Goal: Task Accomplishment & Management: Manage account settings

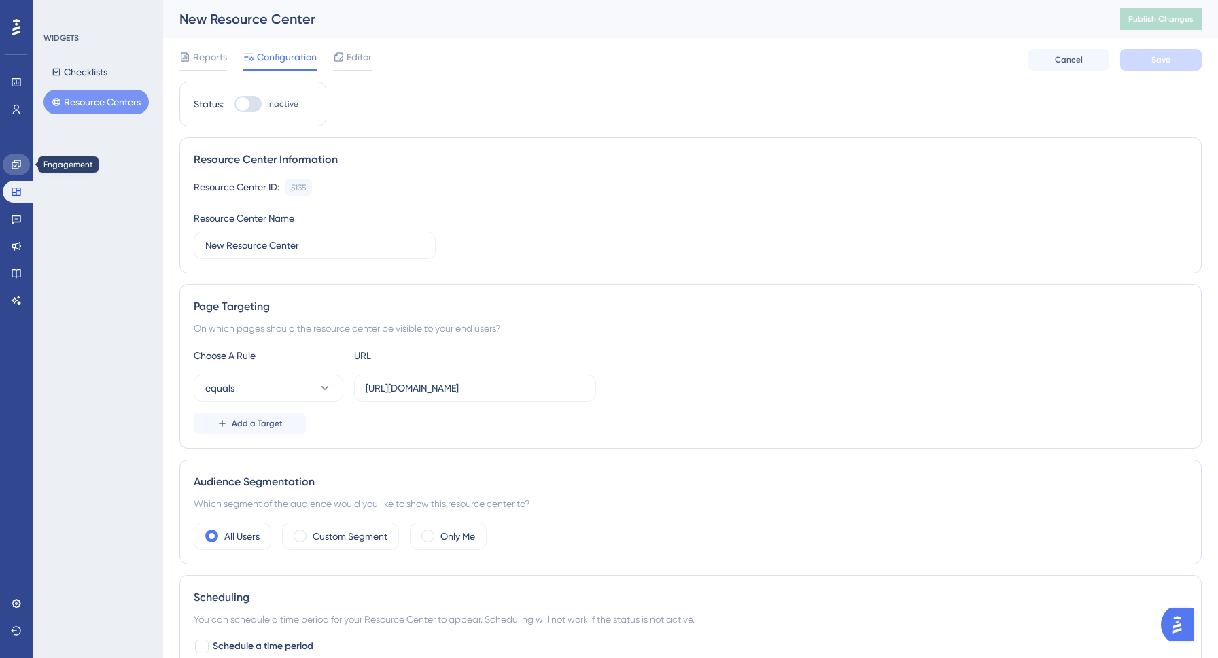
click at [22, 169] on link at bounding box center [16, 165] width 27 height 22
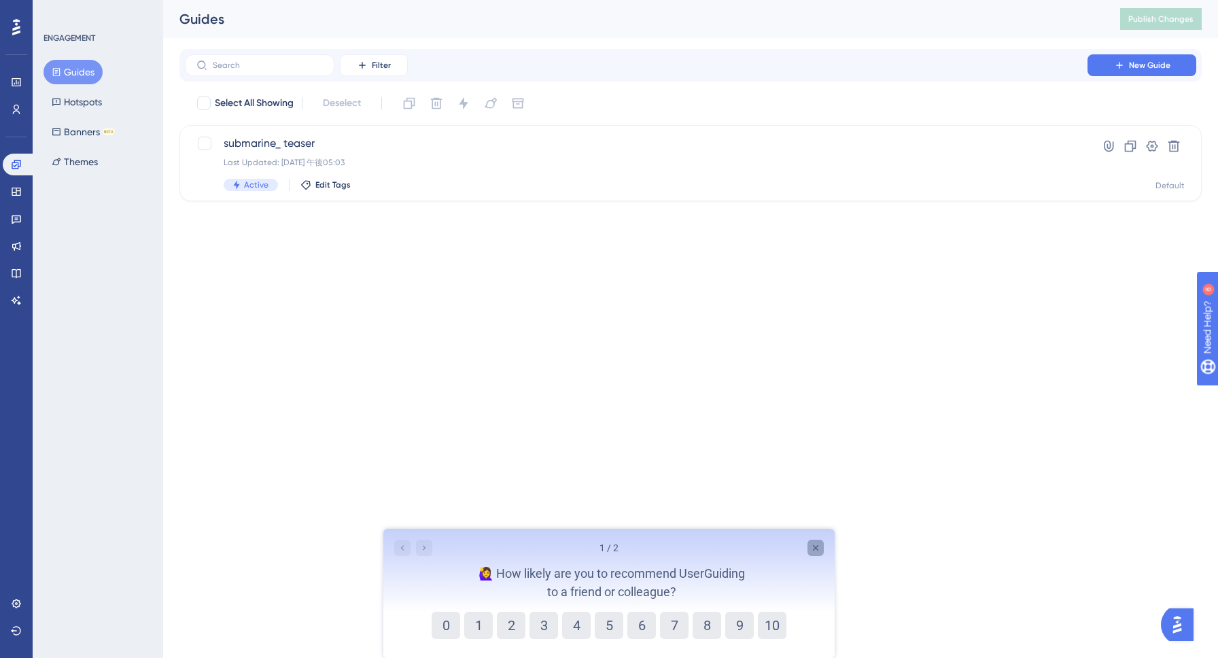
click at [816, 542] on div "Close survey" at bounding box center [816, 548] width 16 height 16
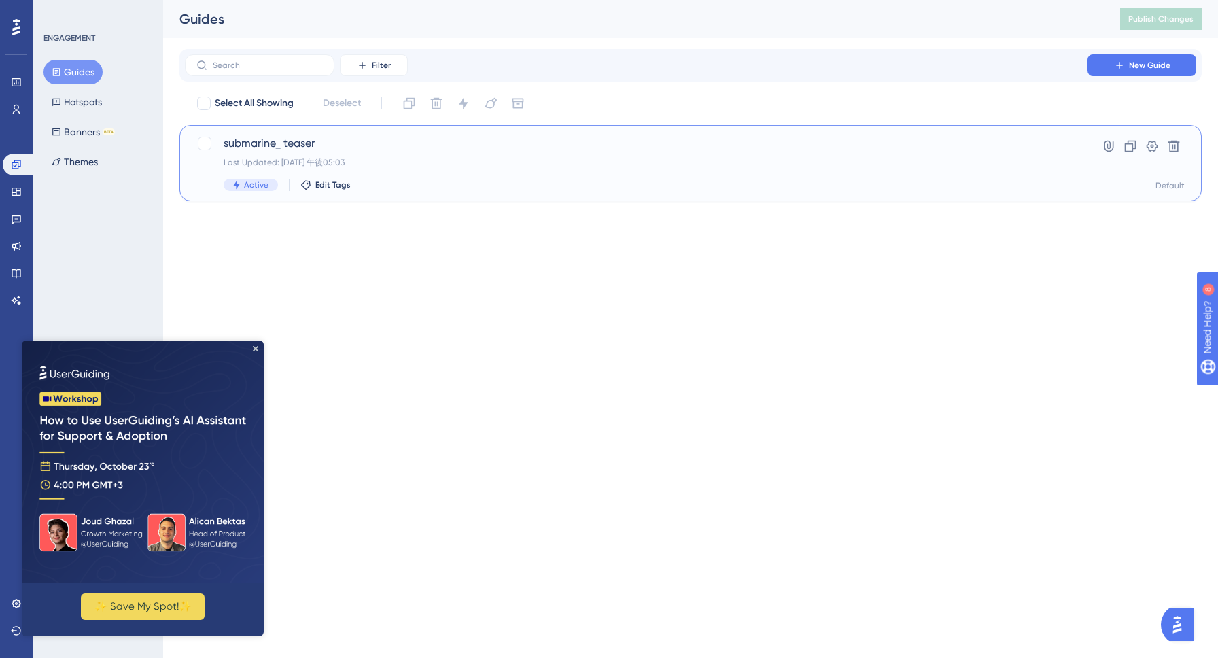
click at [453, 156] on div "submarine_ teaser Last Updated: 2025年10月09日 午後05:03 Active Edit Tags" at bounding box center [636, 163] width 825 height 56
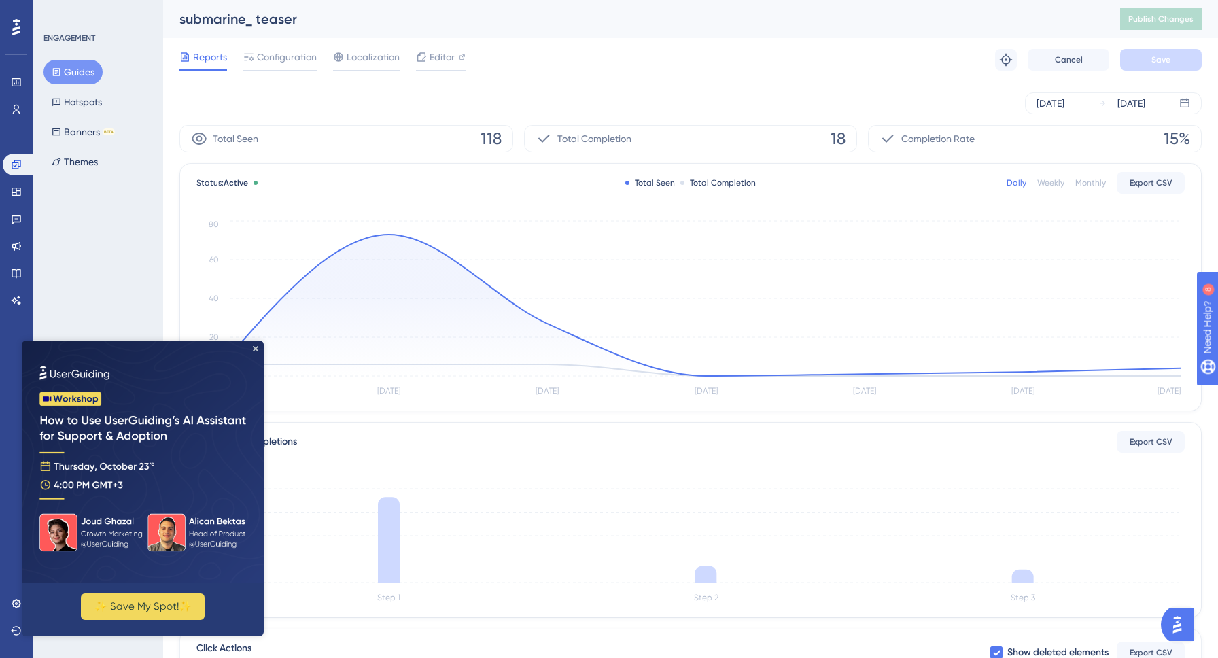
click at [254, 345] on img at bounding box center [143, 462] width 242 height 242
click at [255, 349] on icon "Close Preview" at bounding box center [255, 348] width 5 height 5
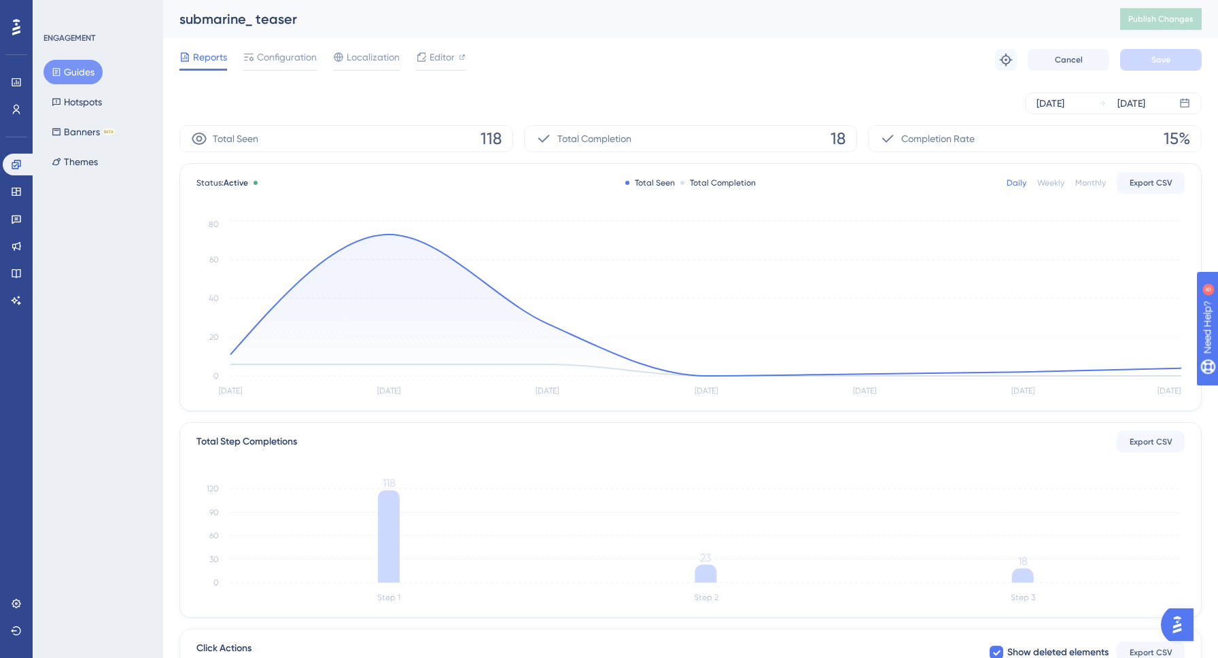
scroll to position [225, 0]
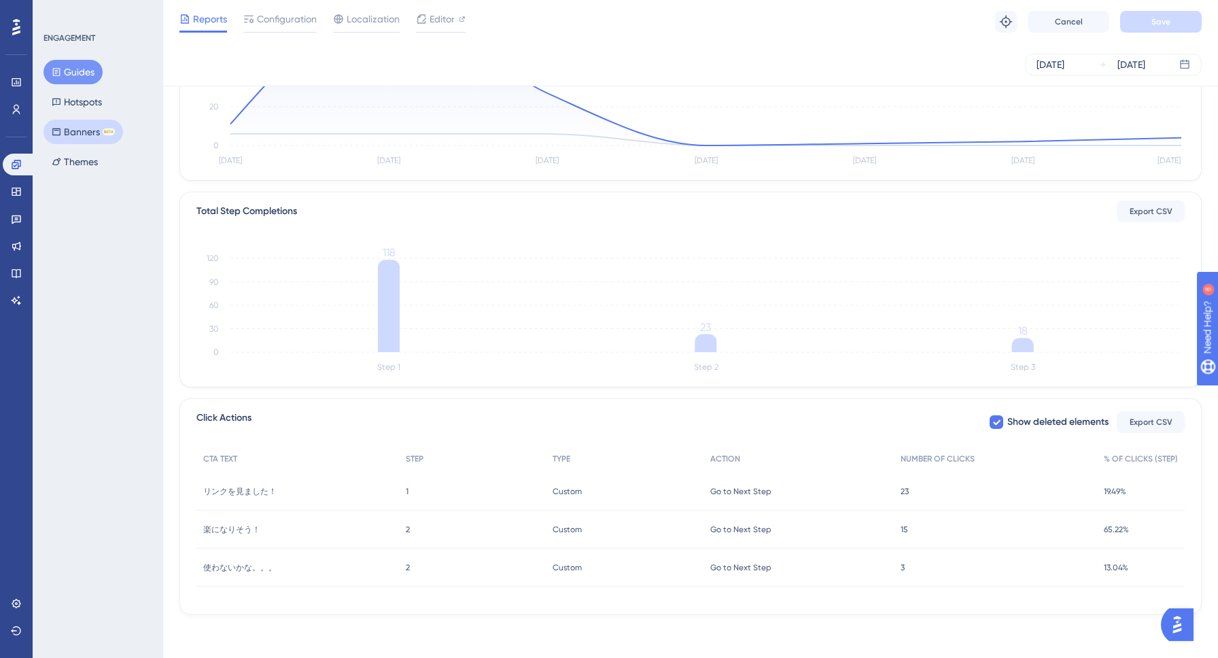
click at [80, 133] on button "Banners BETA" at bounding box center [84, 132] width 80 height 24
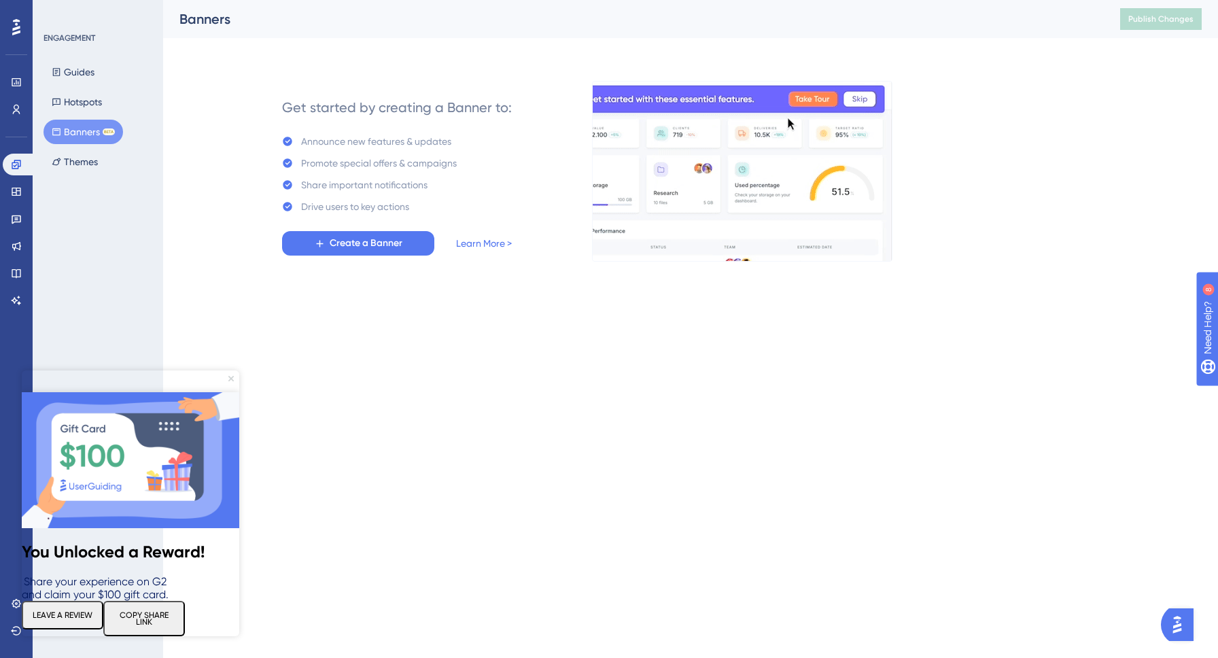
click at [230, 377] on icon "Close Preview" at bounding box center [230, 378] width 5 height 5
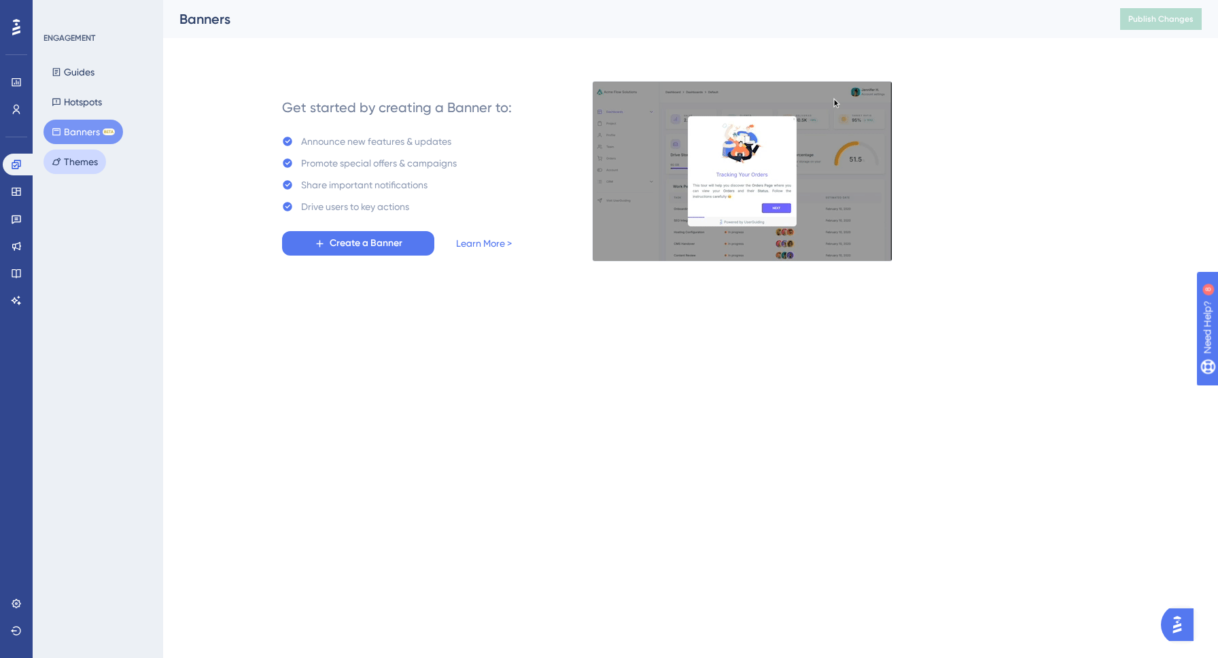
click at [83, 160] on button "Themes" at bounding box center [75, 162] width 63 height 24
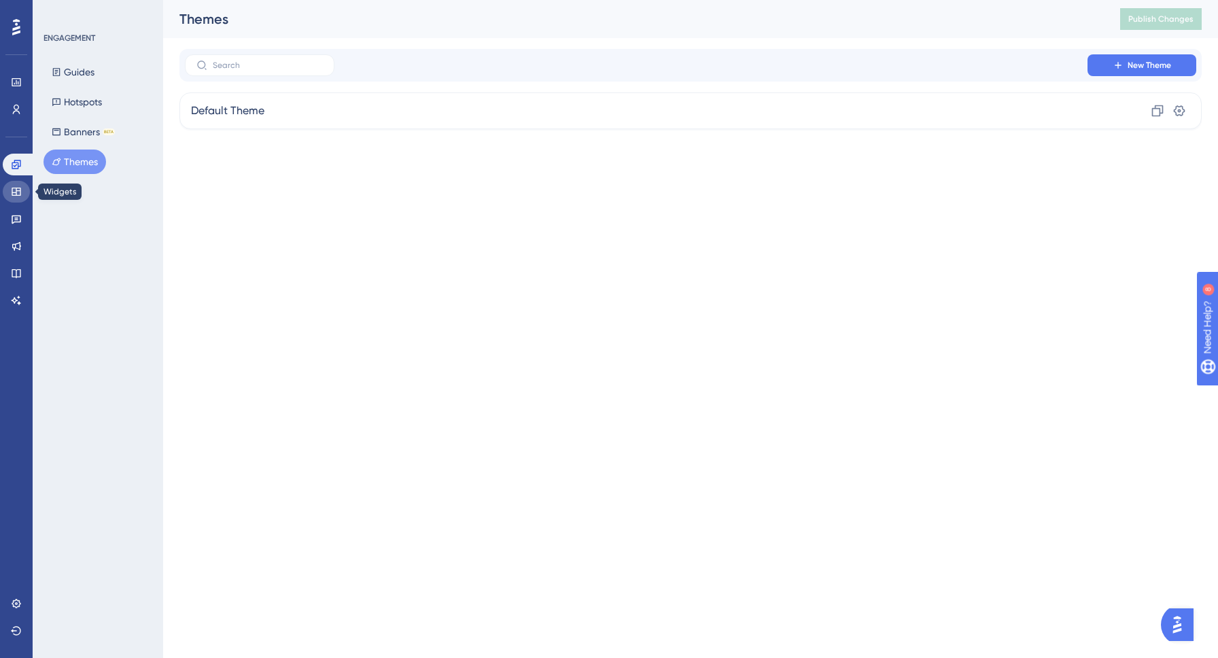
click at [20, 192] on icon at bounding box center [16, 192] width 9 height 8
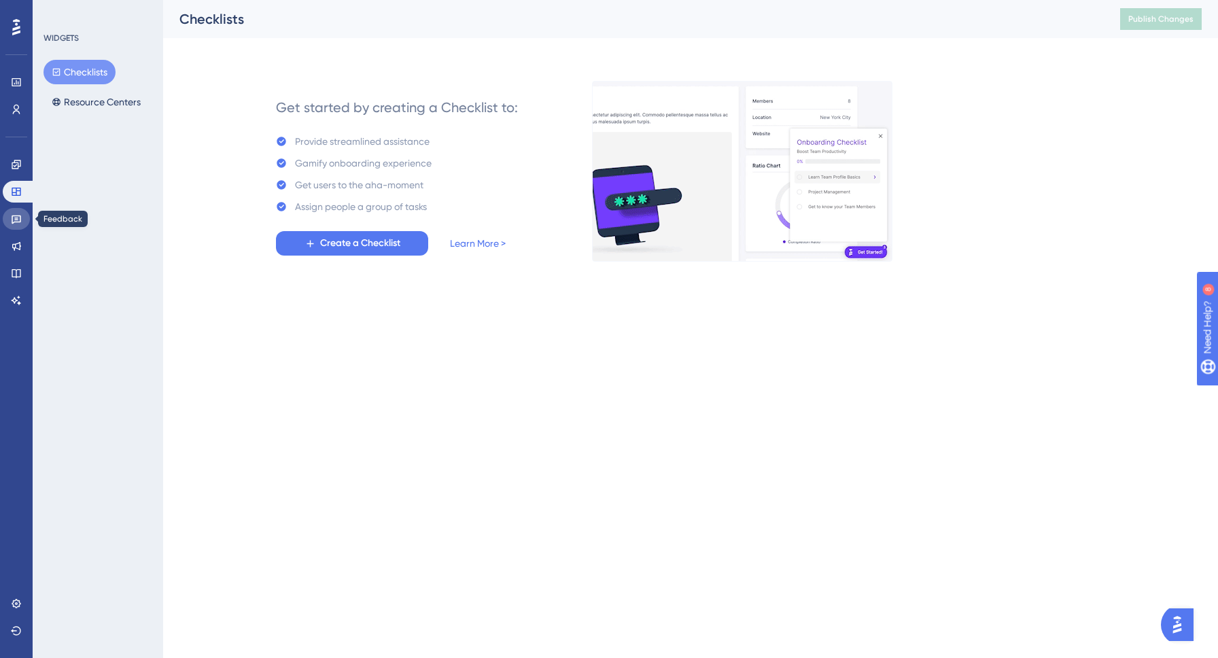
click at [15, 216] on icon at bounding box center [17, 219] width 10 height 9
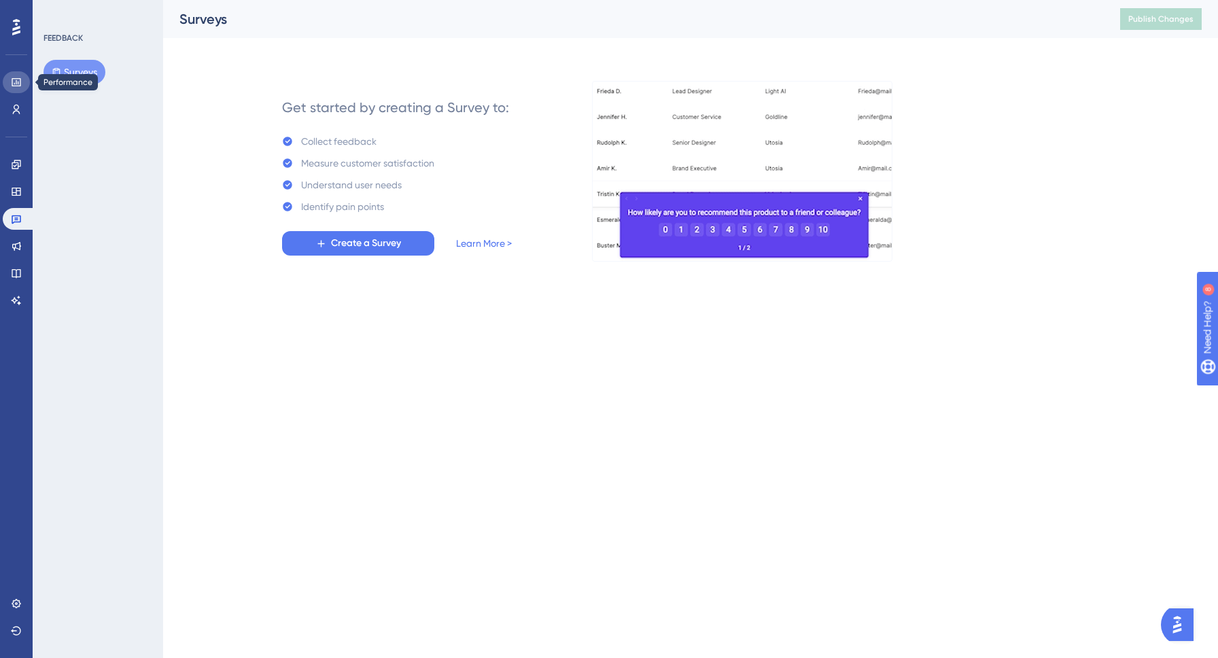
click at [10, 86] on link at bounding box center [16, 82] width 27 height 22
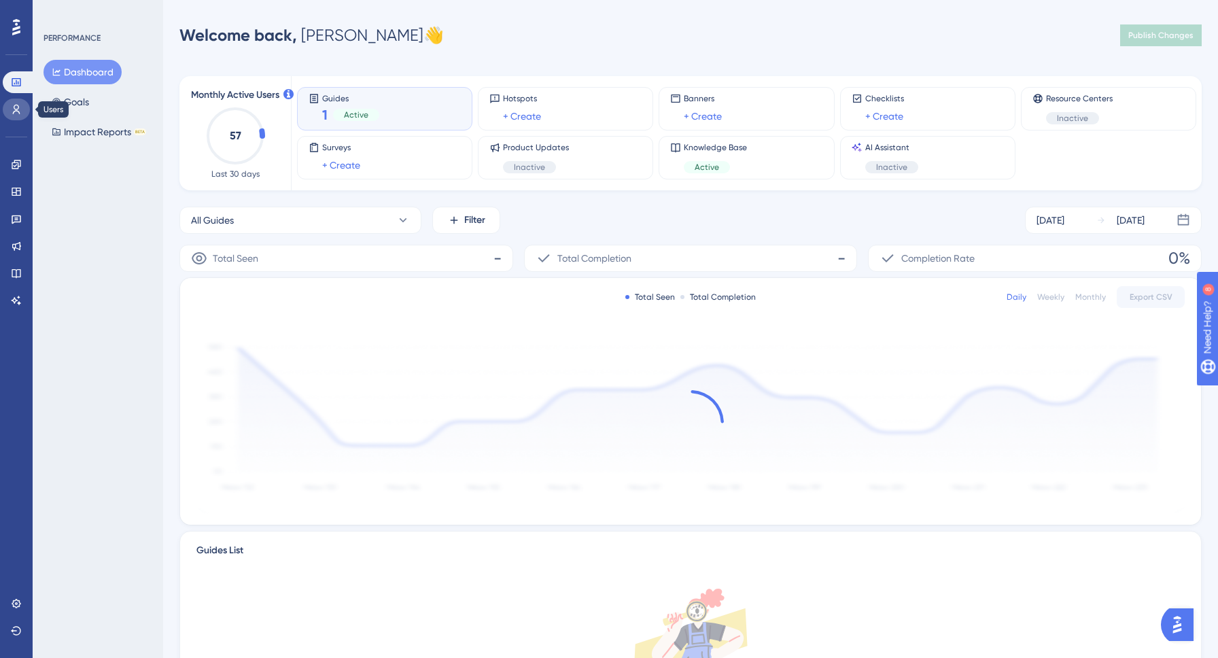
click at [18, 104] on icon at bounding box center [16, 109] width 11 height 11
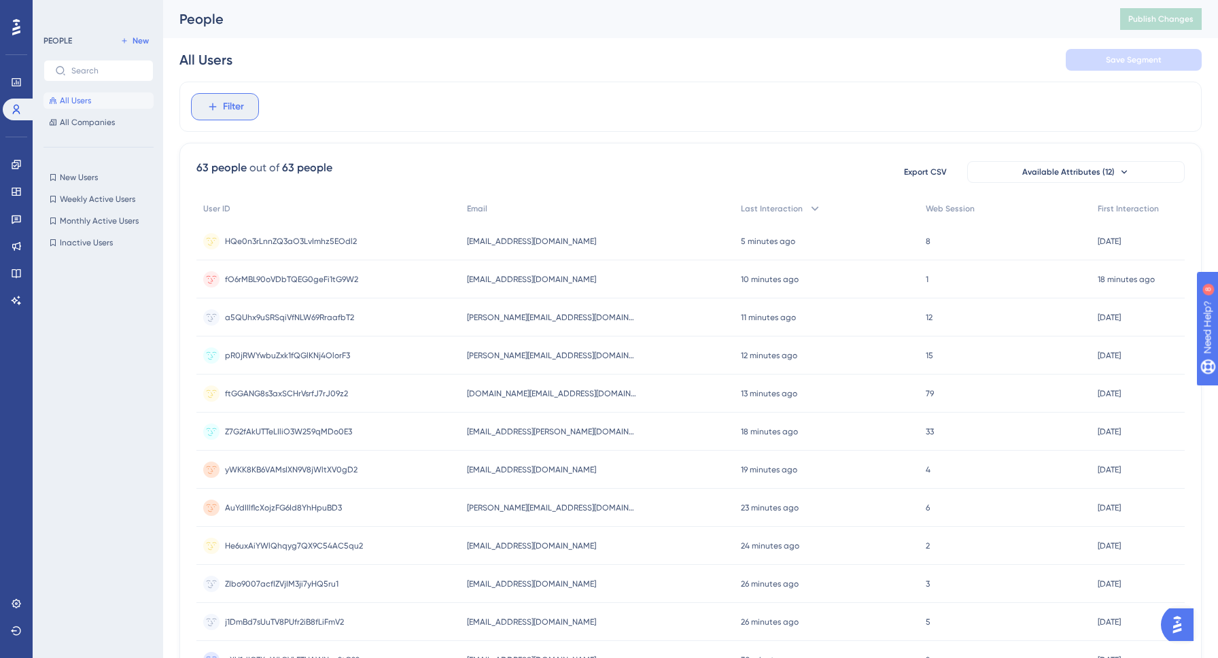
click at [230, 103] on span "Filter" at bounding box center [233, 107] width 21 height 16
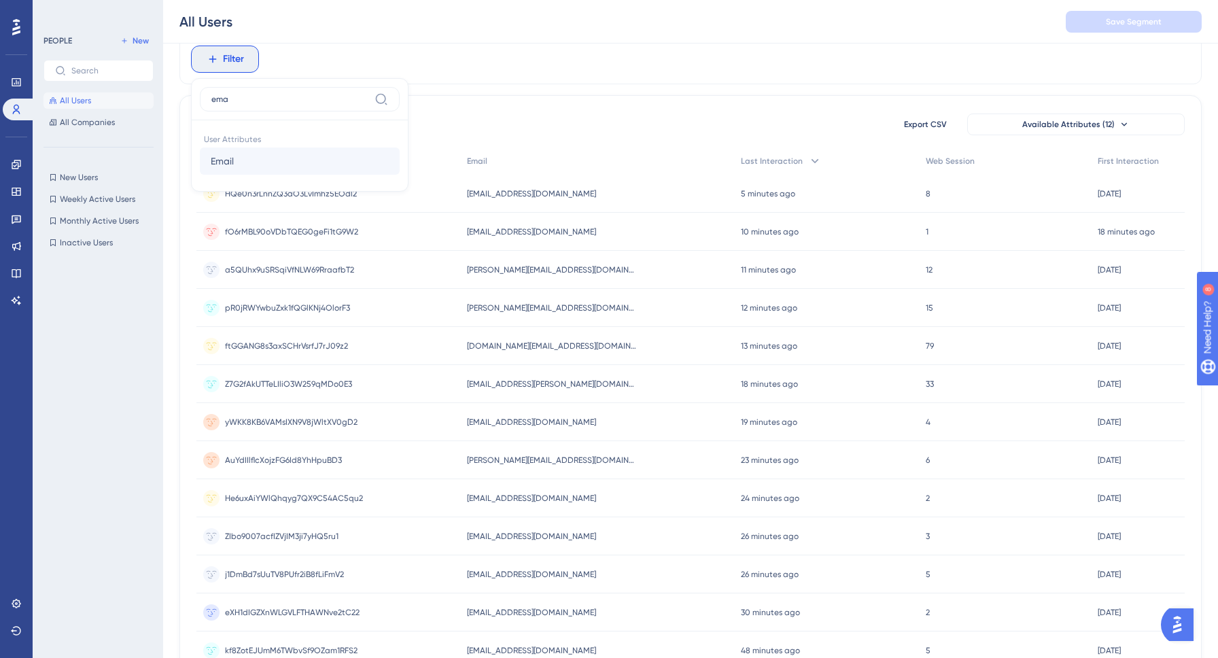
type input "ema"
click at [245, 158] on button "Email Email" at bounding box center [300, 161] width 200 height 27
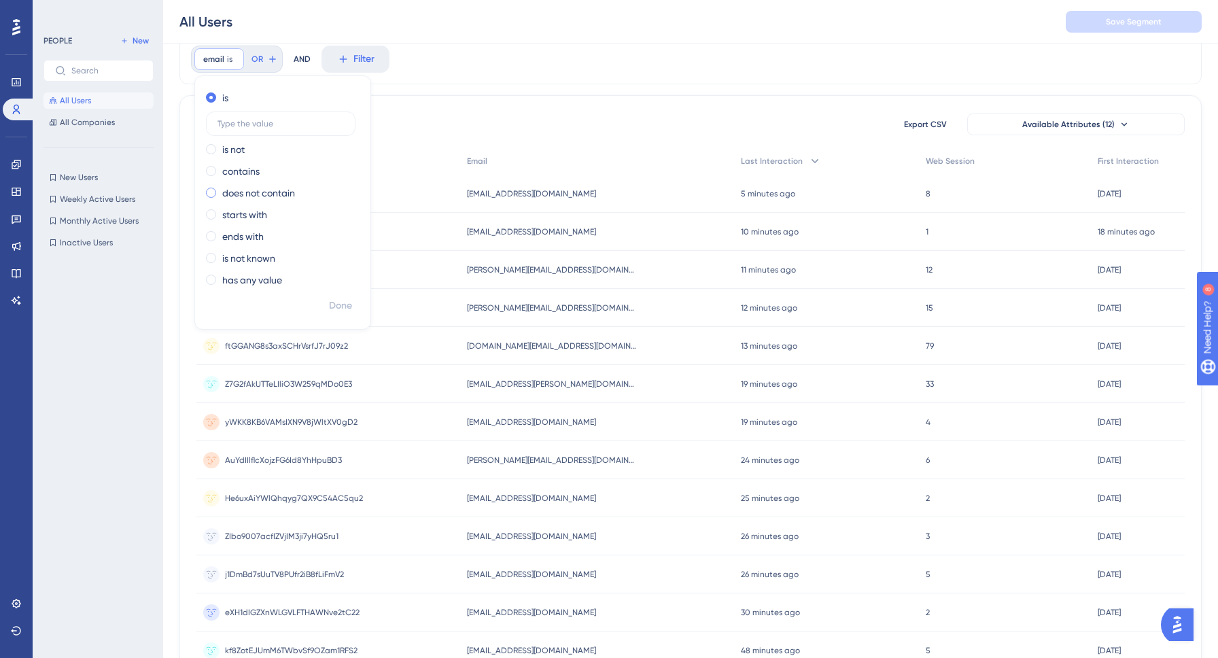
click at [237, 189] on label "does not contain" at bounding box center [258, 193] width 73 height 16
type input "nehan"
click at [347, 301] on span "Done" at bounding box center [340, 306] width 23 height 16
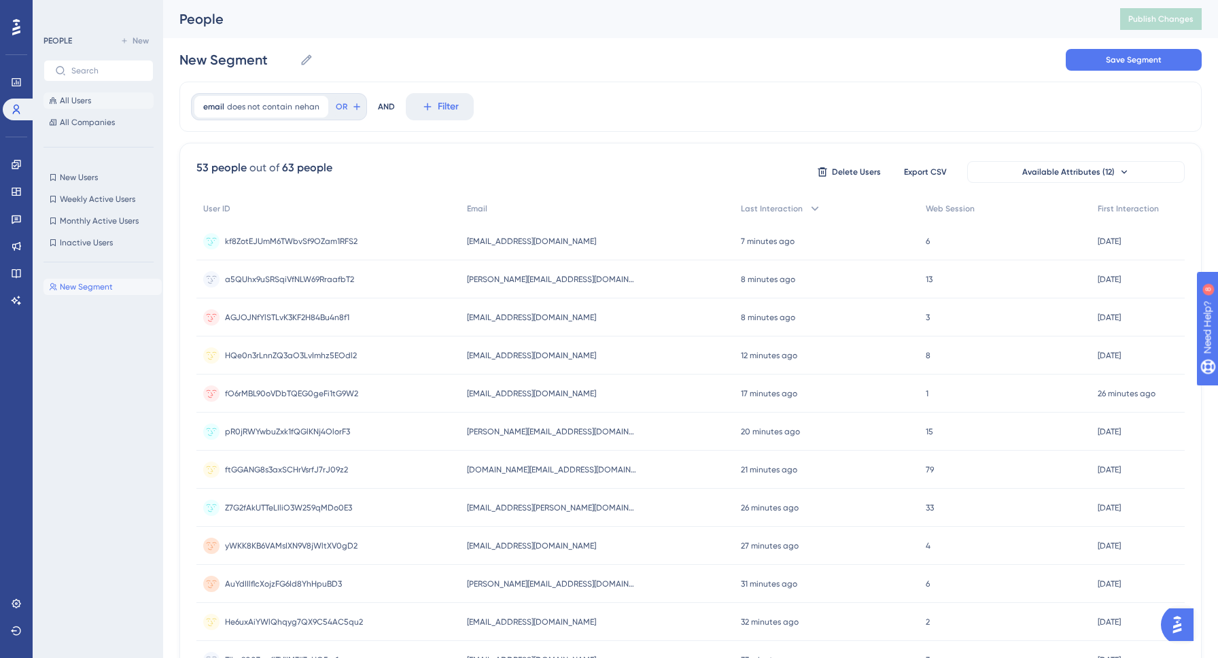
click at [88, 100] on span "All Users" at bounding box center [75, 100] width 31 height 11
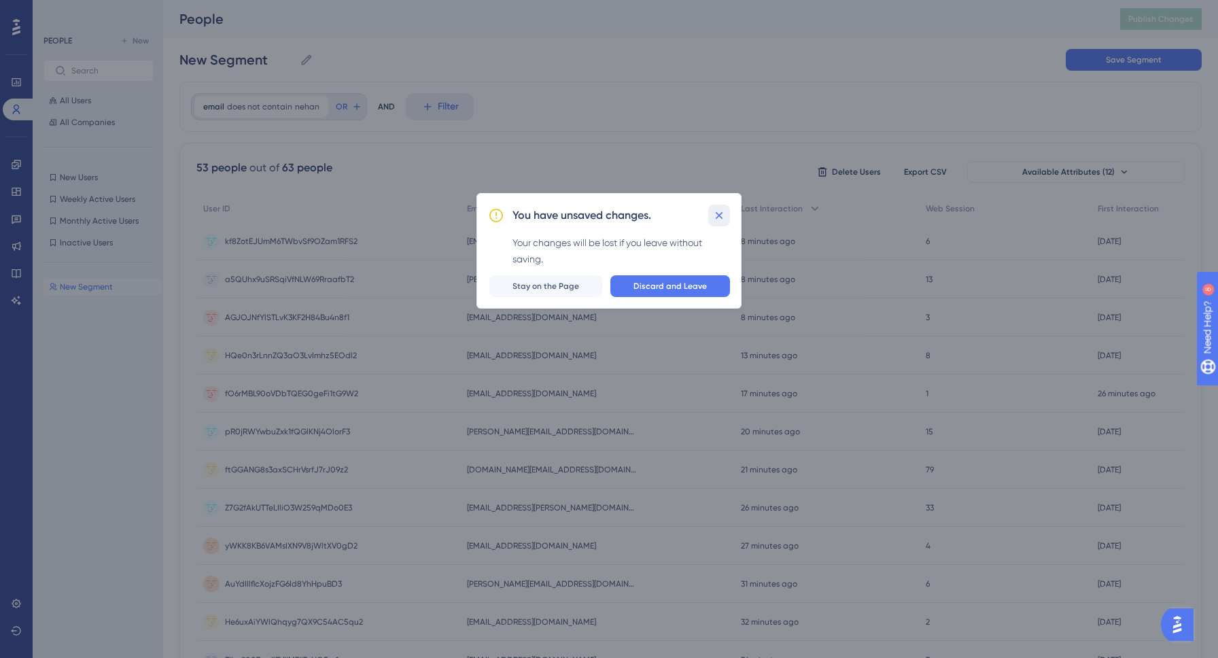
click at [724, 209] on icon at bounding box center [719, 216] width 14 height 14
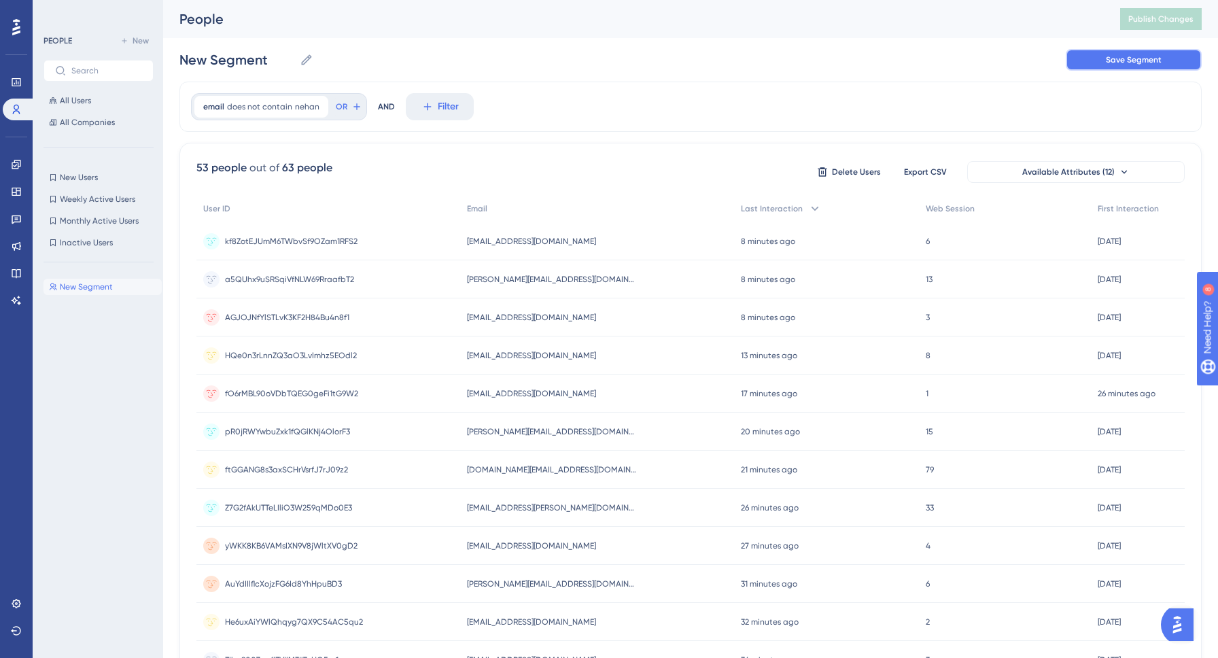
click at [1152, 63] on span "Save Segment" at bounding box center [1134, 59] width 56 height 11
click at [300, 54] on icon at bounding box center [307, 60] width 14 height 14
click at [294, 54] on input "New Segment" at bounding box center [236, 59] width 115 height 19
type input "user_without_nehan"
click at [1109, 55] on span "Save Segment" at bounding box center [1121, 59] width 56 height 11
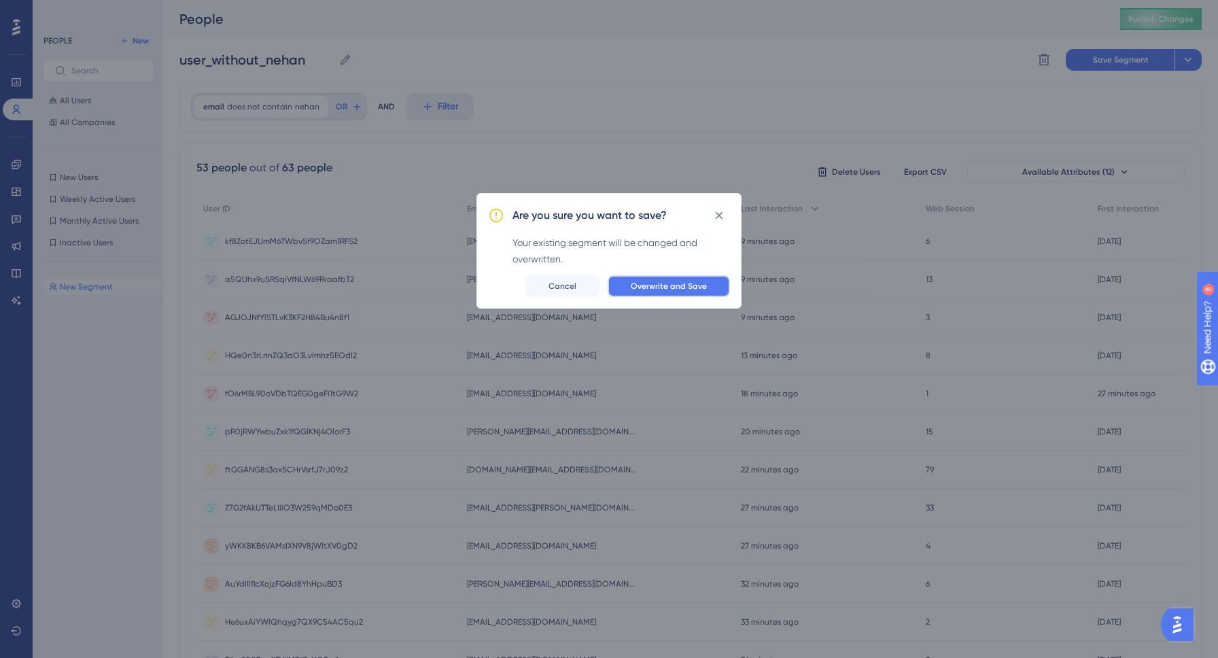
click at [680, 282] on span "Overwrite and Save" at bounding box center [669, 286] width 76 height 11
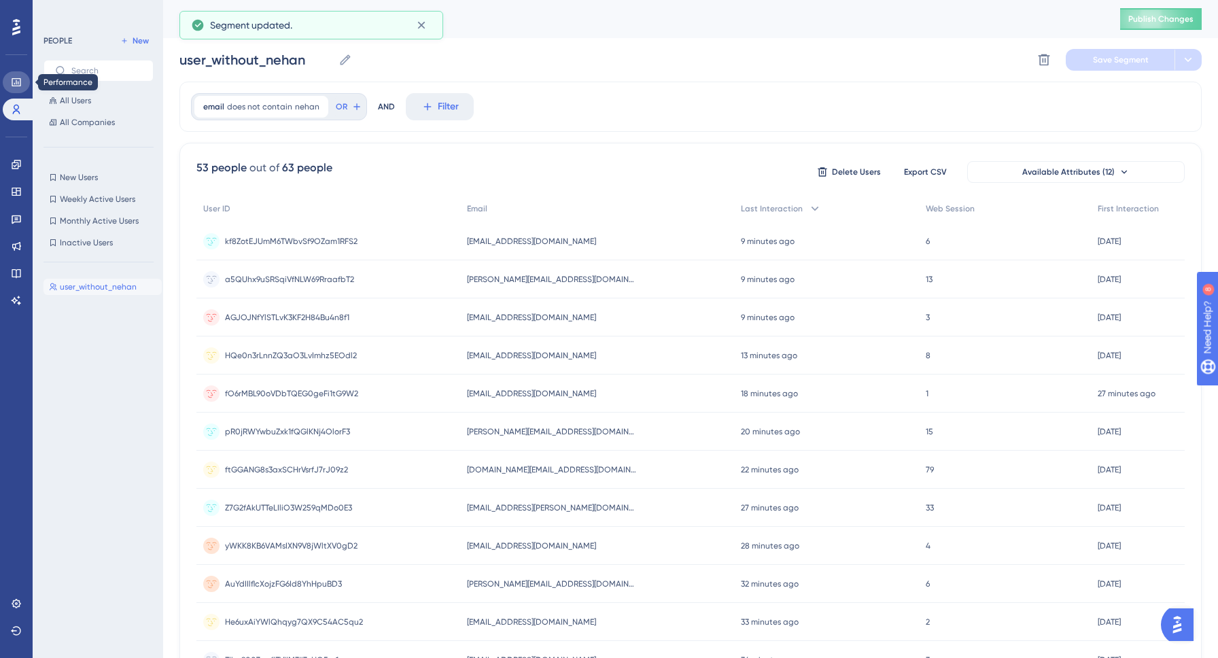
click at [27, 86] on link at bounding box center [16, 82] width 27 height 22
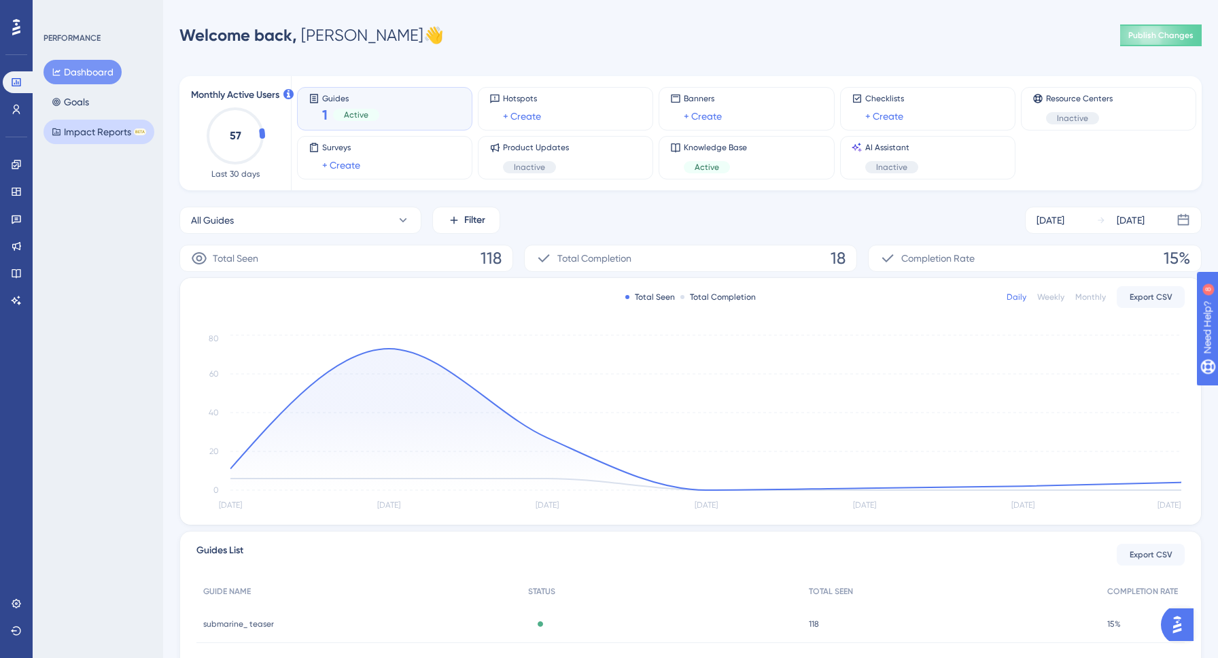
click at [97, 139] on button "Impact Reports BETA" at bounding box center [99, 132] width 111 height 24
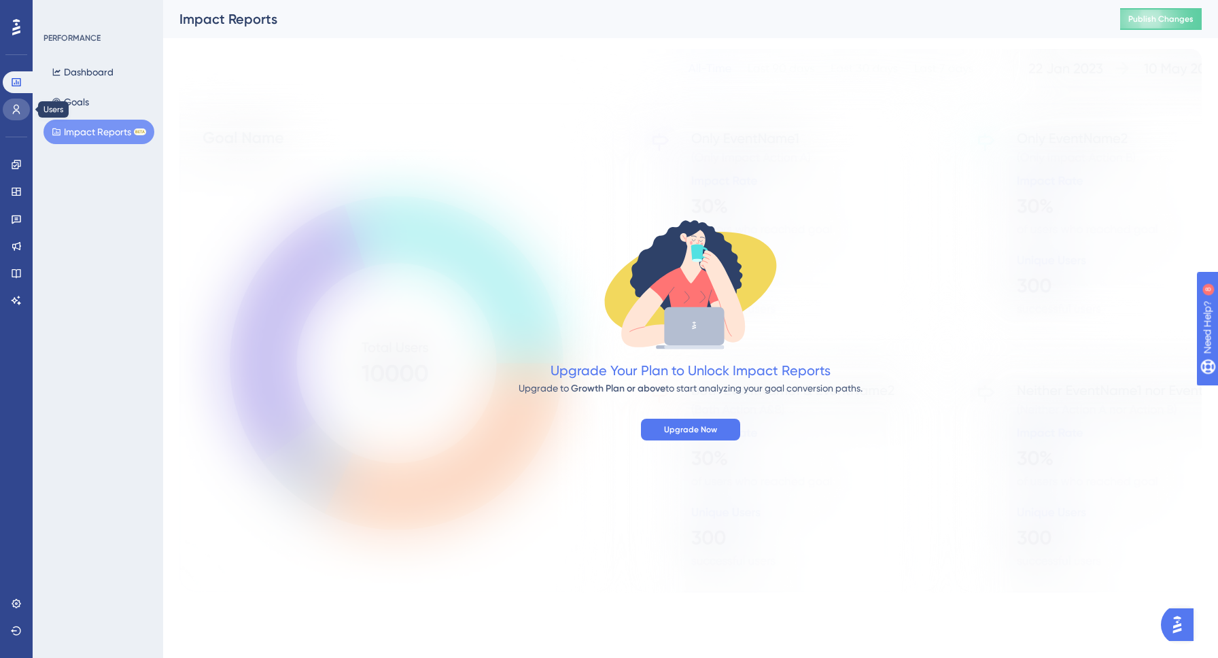
click at [14, 100] on link at bounding box center [16, 110] width 27 height 22
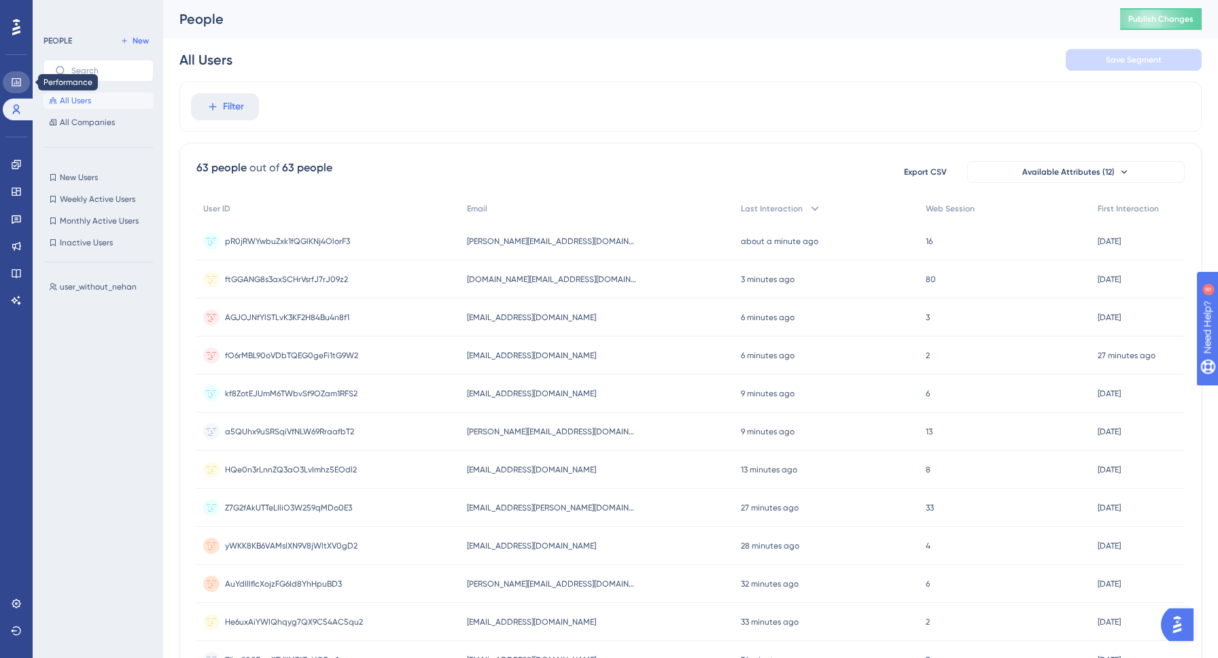
click at [14, 84] on icon at bounding box center [16, 82] width 9 height 8
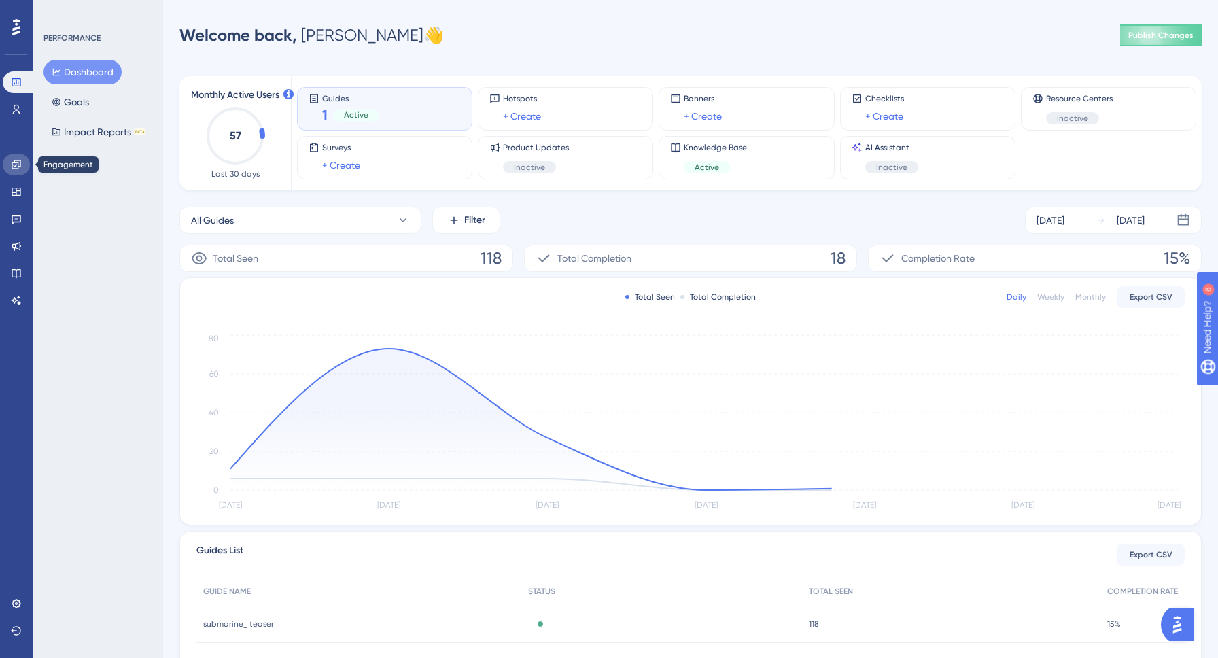
click at [19, 164] on icon at bounding box center [16, 164] width 11 height 11
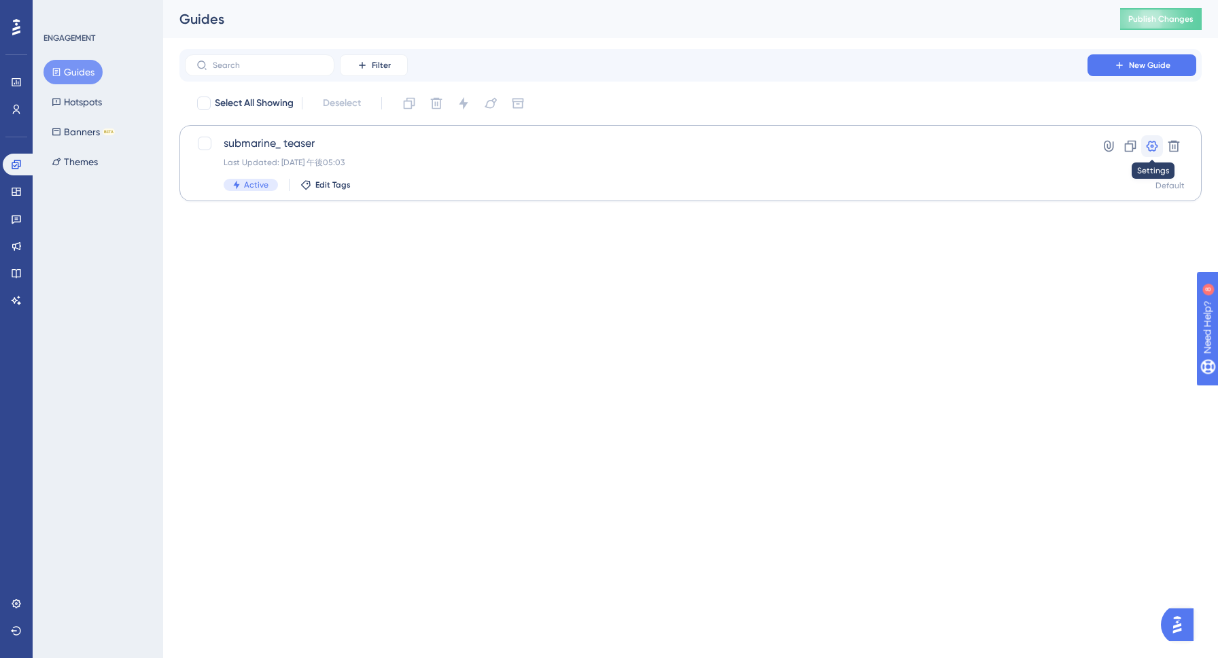
click at [1152, 141] on icon at bounding box center [1153, 146] width 12 height 11
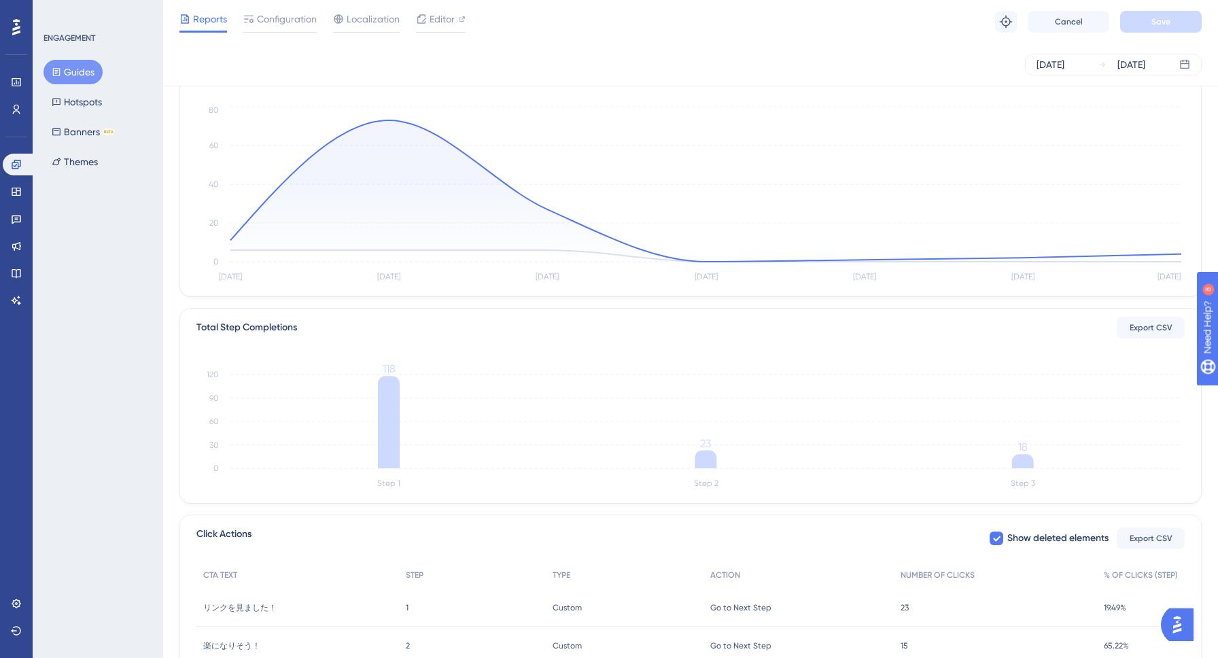
scroll to position [225, 0]
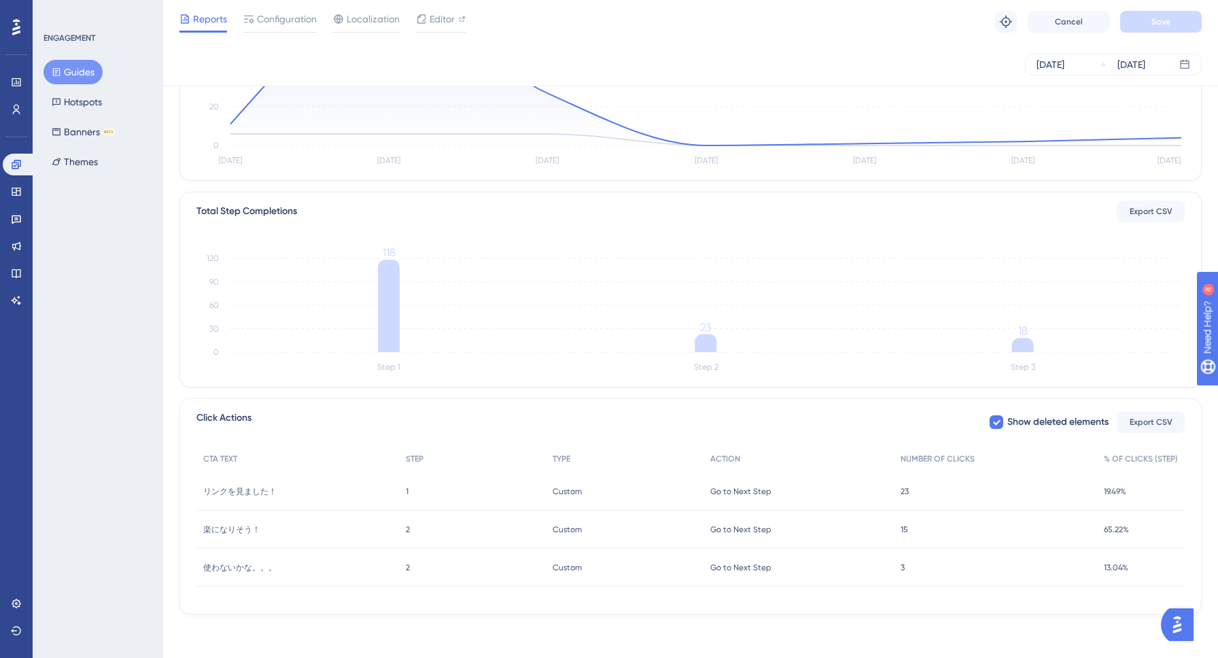
click at [595, 521] on div "Custom Custom" at bounding box center [625, 530] width 158 height 38
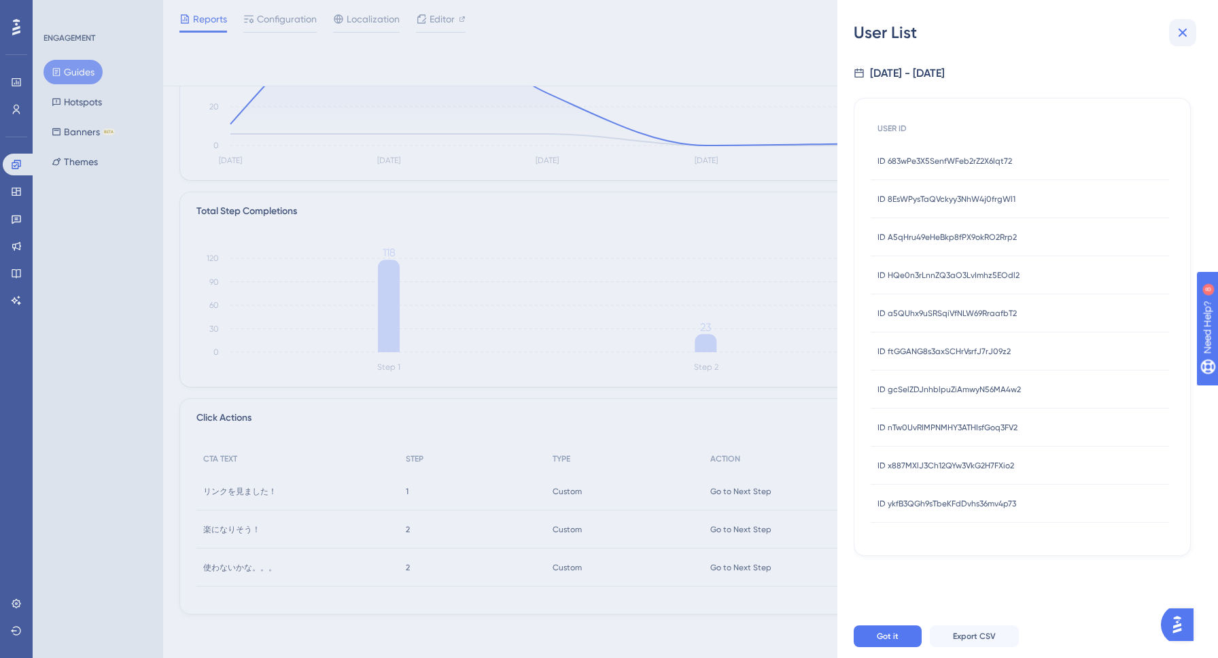
click at [1192, 33] on button at bounding box center [1182, 32] width 27 height 27
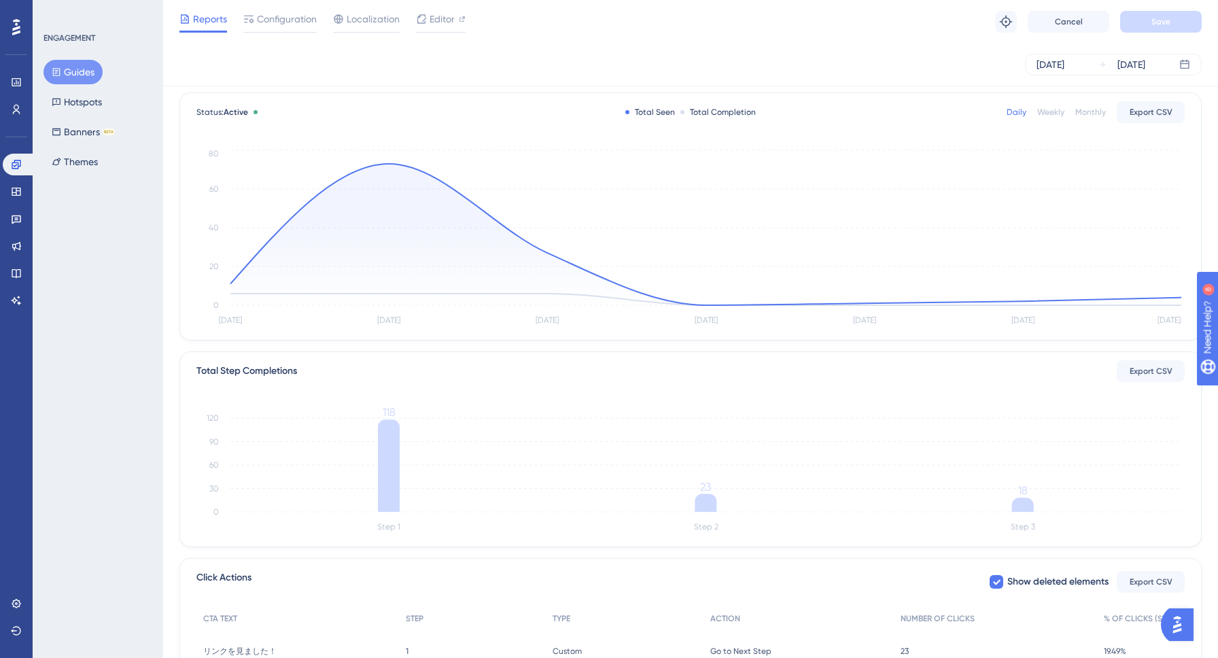
scroll to position [0, 0]
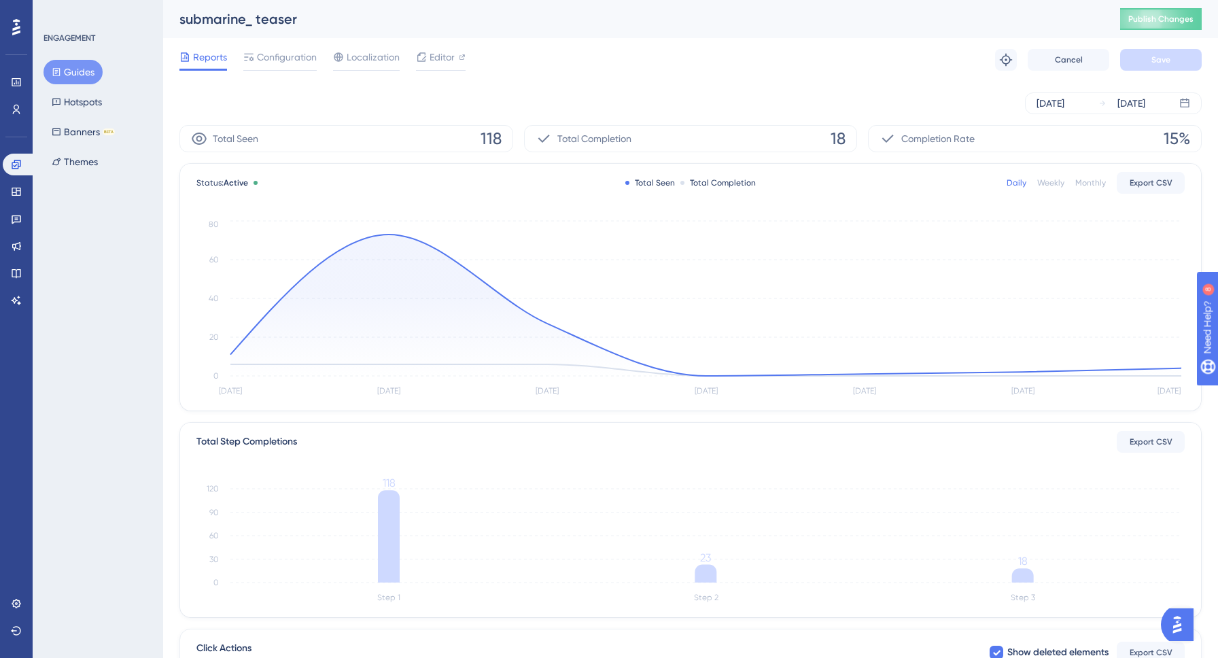
click at [657, 65] on div "Reports Configuration Localization Editor Troubleshoot Cancel Save" at bounding box center [690, 60] width 1022 height 44
click at [78, 128] on button "Banners BETA" at bounding box center [84, 132] width 80 height 24
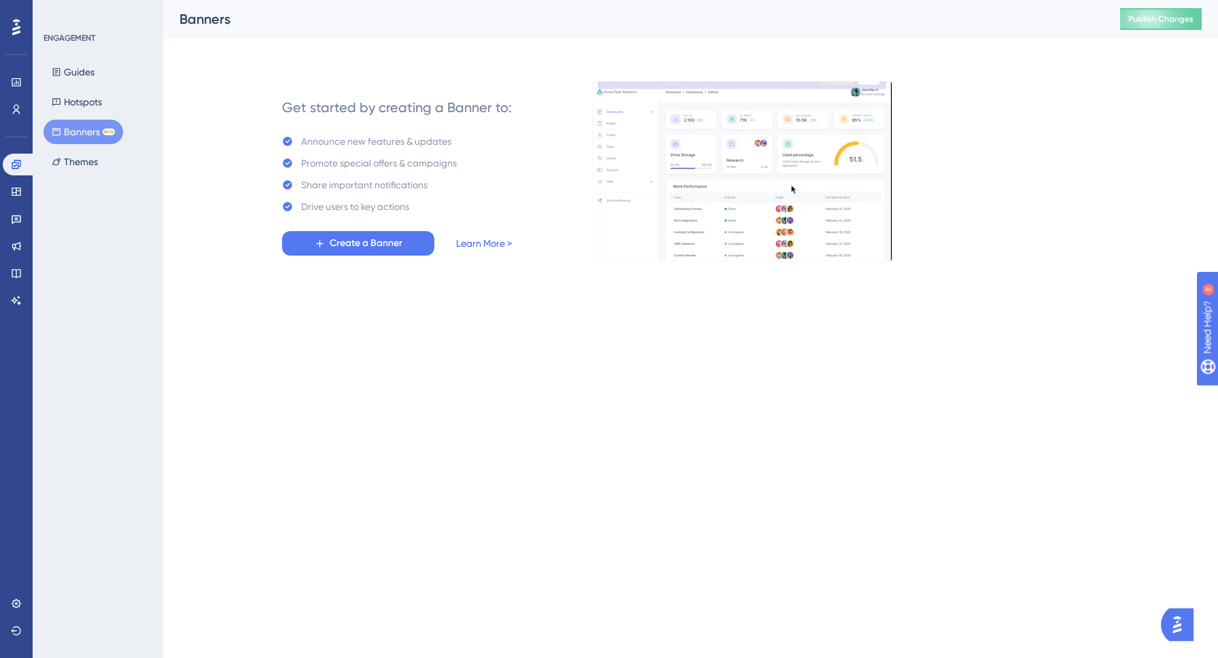
click at [472, 241] on link "Learn More >" at bounding box center [484, 243] width 56 height 16
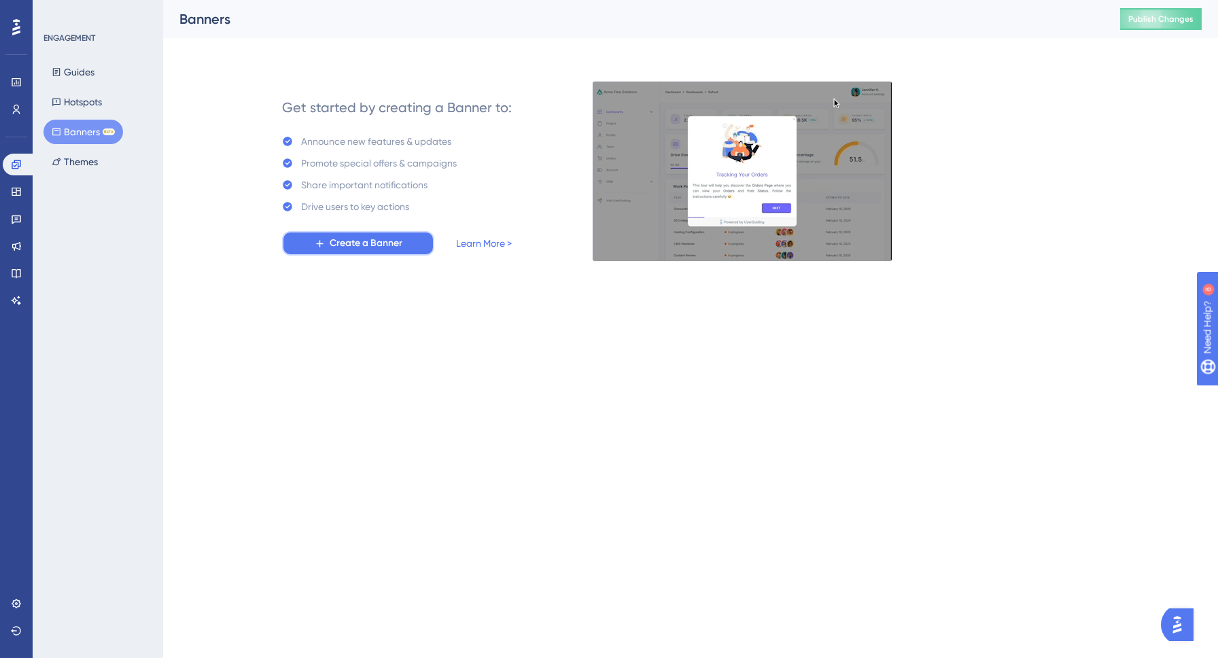
click at [388, 243] on span "Create a Banner" at bounding box center [366, 243] width 73 height 16
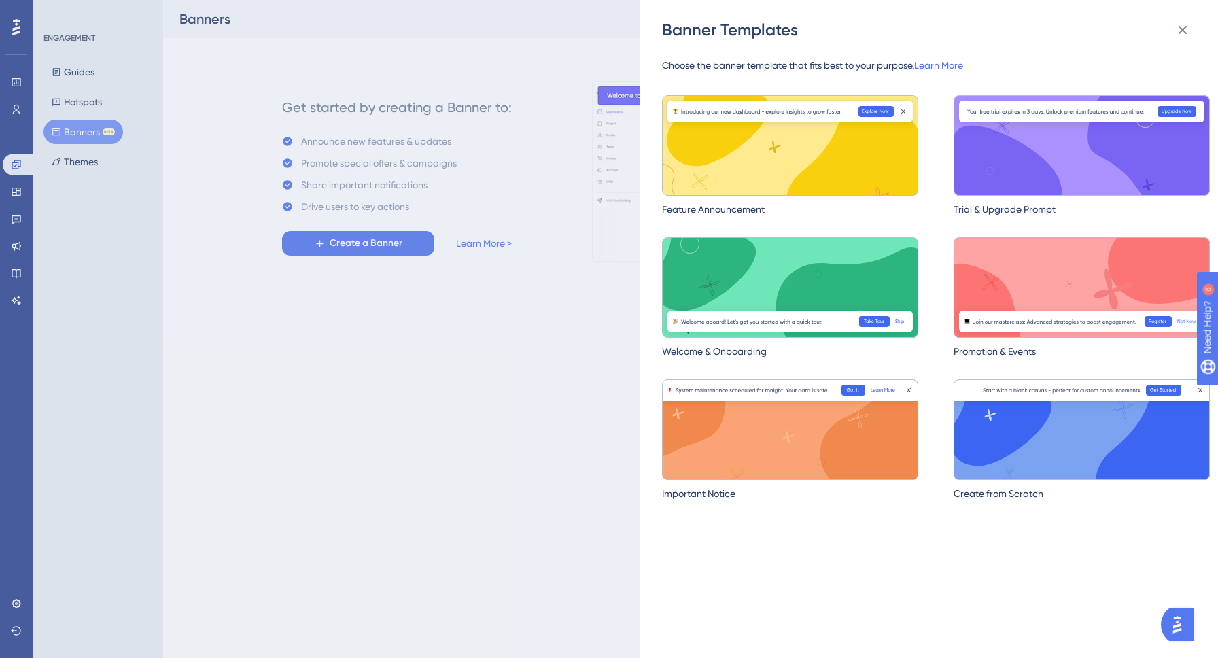
click at [849, 270] on img at bounding box center [790, 287] width 256 height 101
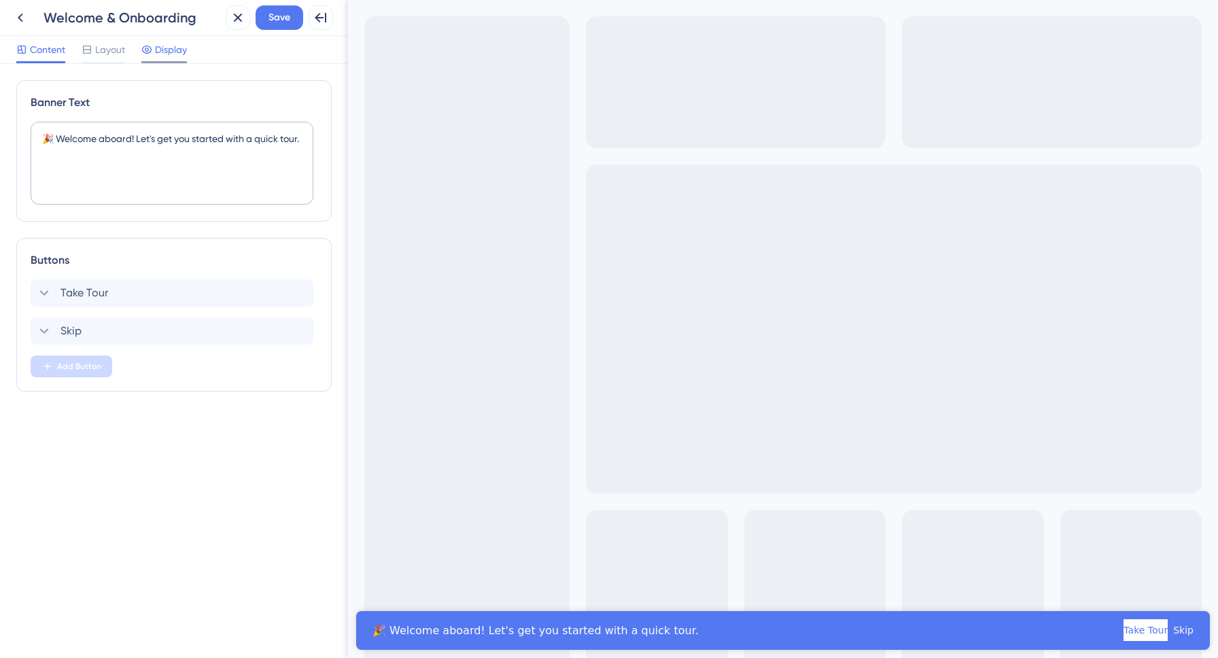
click at [151, 50] on icon at bounding box center [147, 50] width 10 height 8
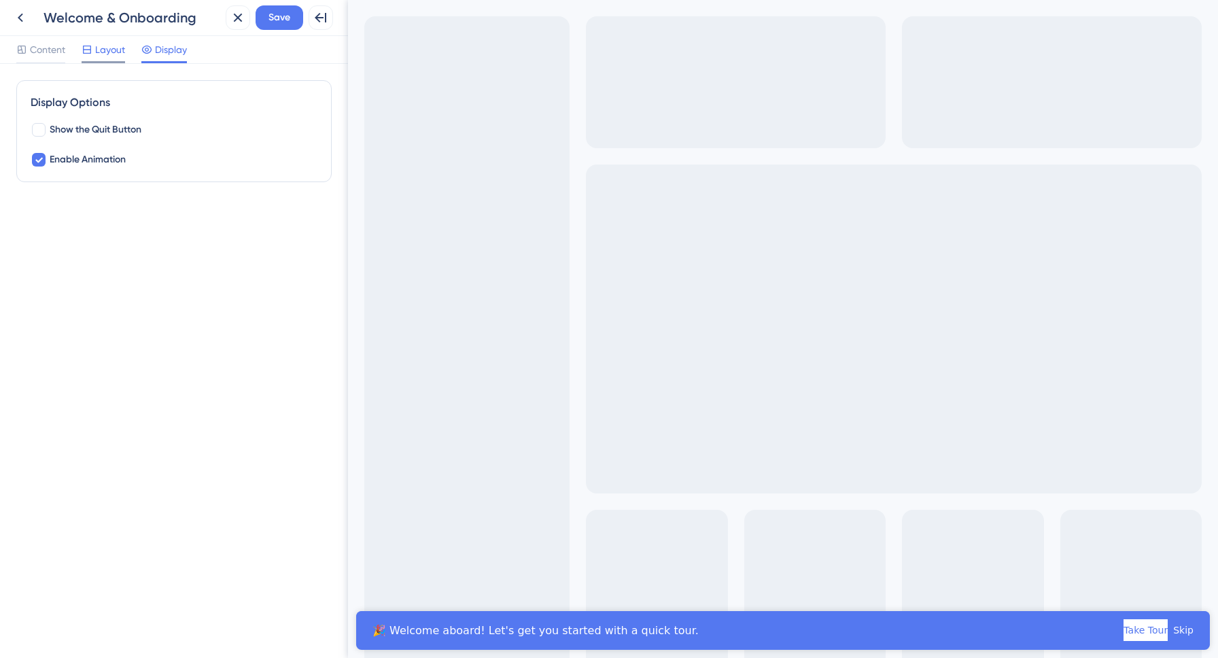
click at [111, 58] on div "Layout" at bounding box center [104, 52] width 44 height 22
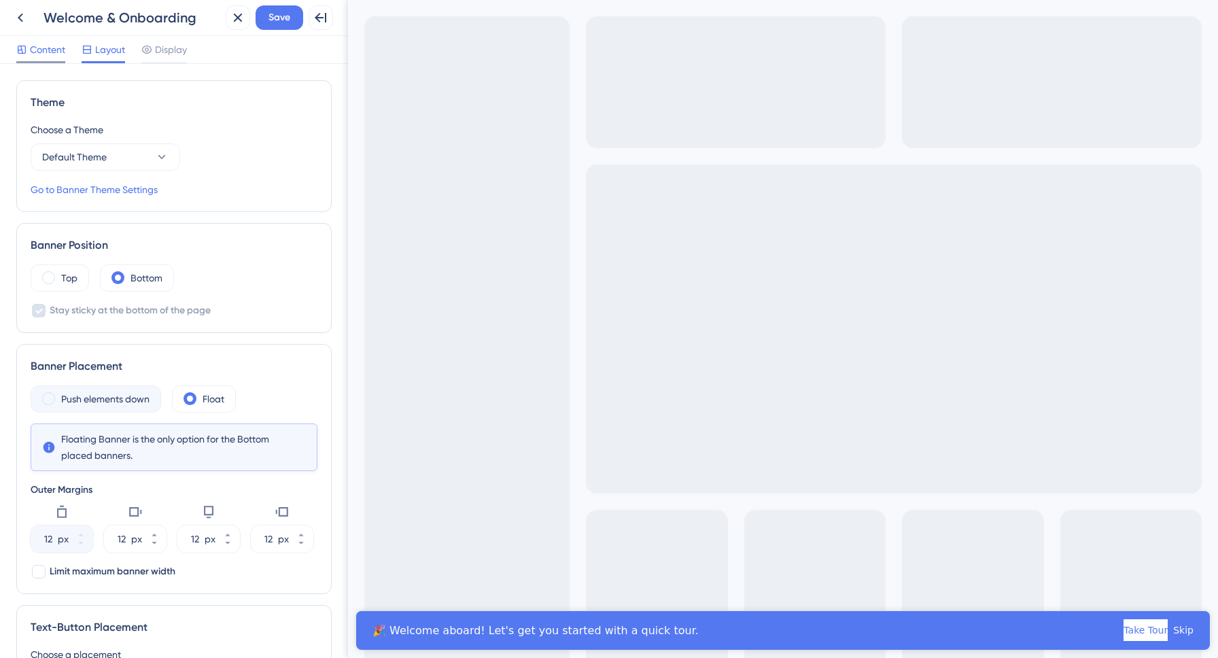
click at [54, 59] on div "Content" at bounding box center [40, 52] width 49 height 22
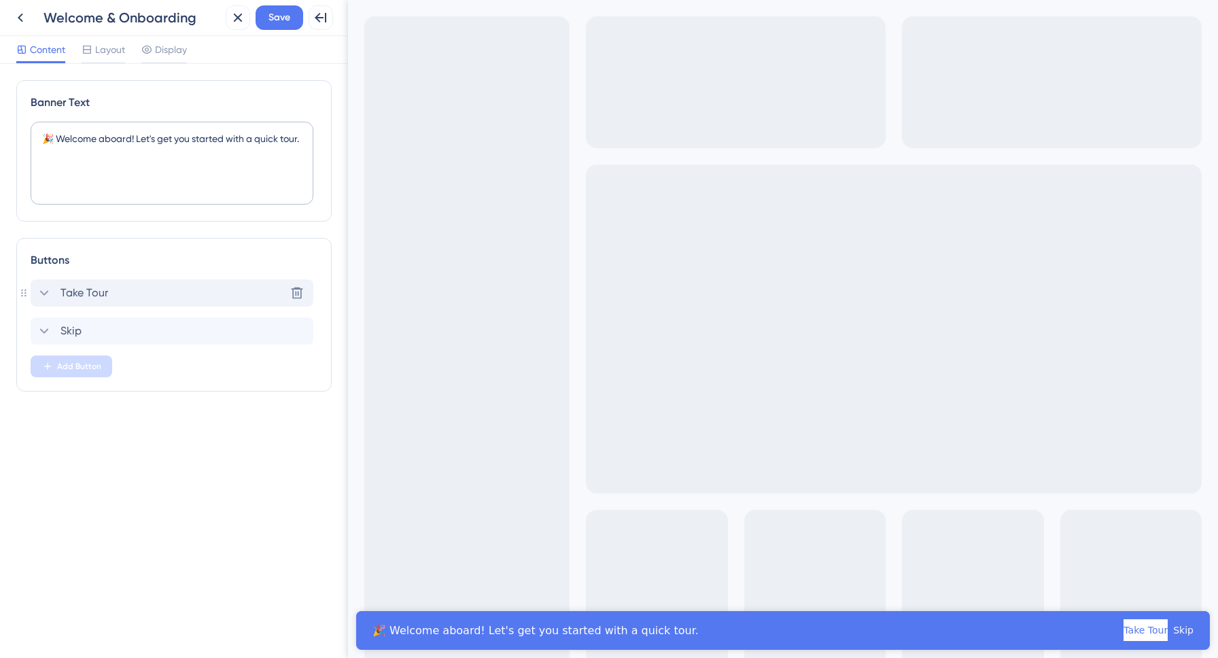
click at [107, 281] on div "Take Tour Delete" at bounding box center [172, 292] width 283 height 27
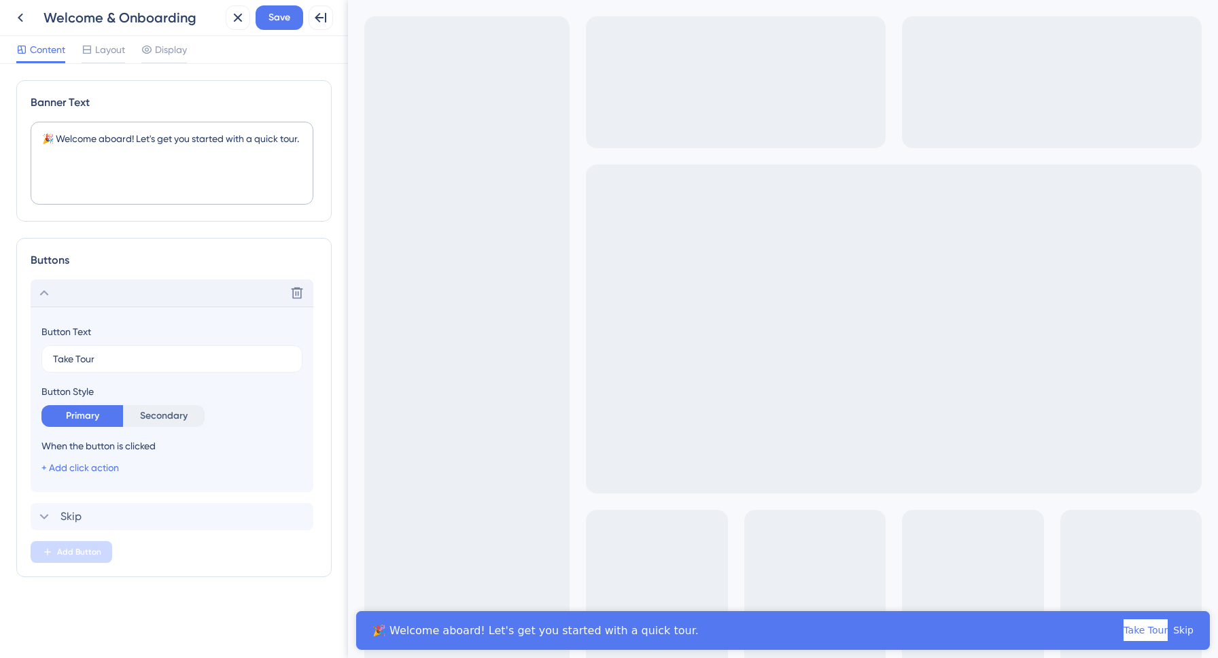
click at [107, 281] on div "Delete" at bounding box center [172, 292] width 283 height 27
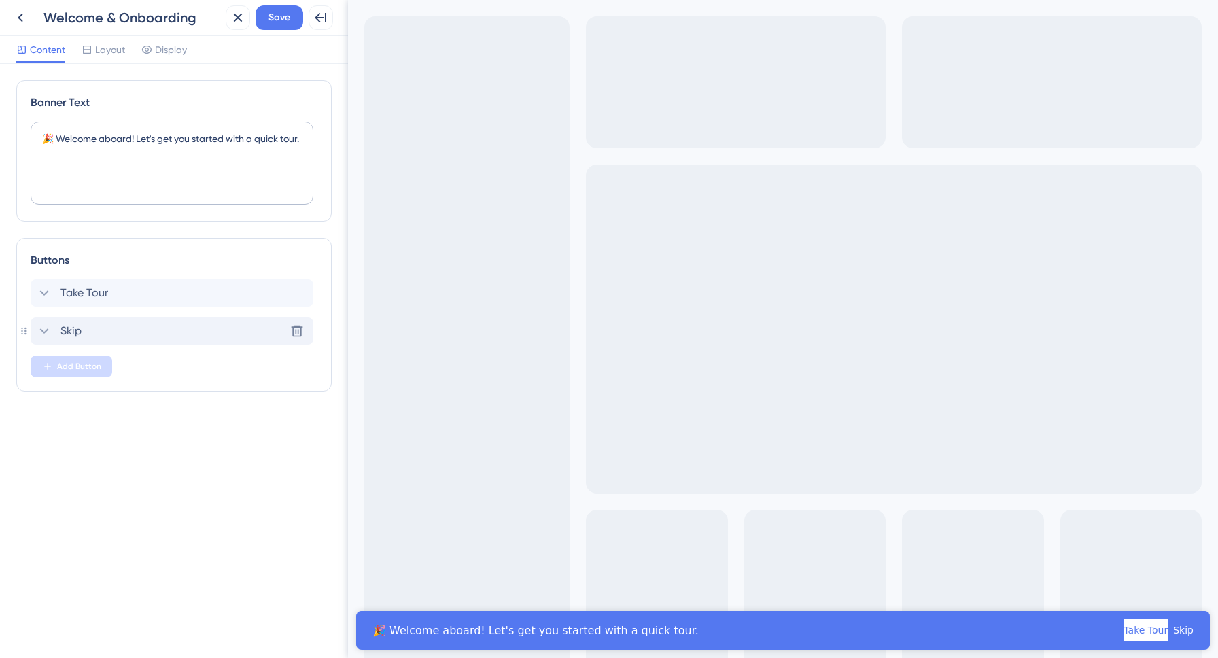
click at [108, 331] on div "Skip Delete" at bounding box center [172, 330] width 283 height 27
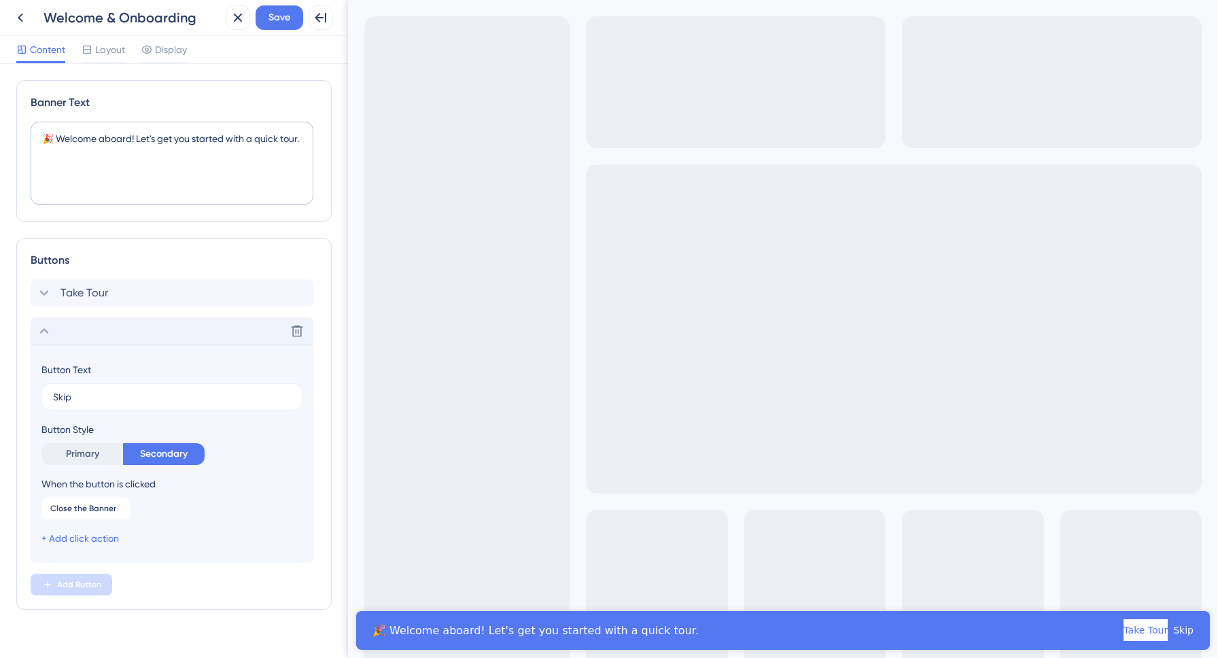
scroll to position [22, 0]
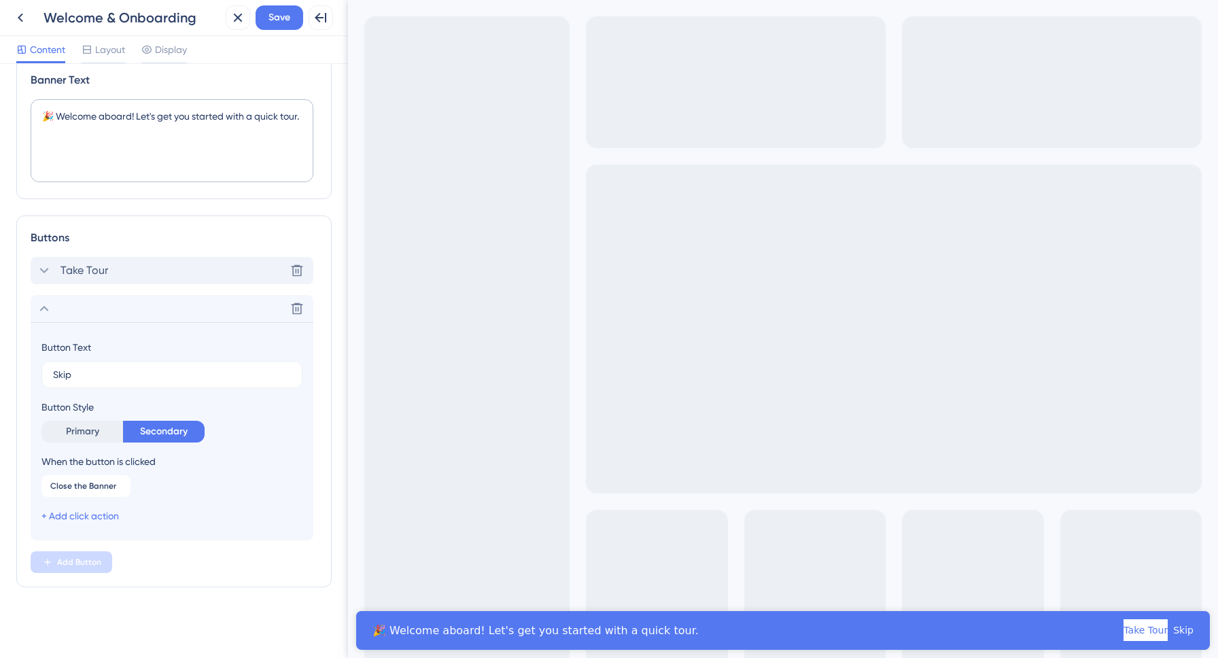
click at [95, 276] on span "Take Tour" at bounding box center [85, 270] width 48 height 16
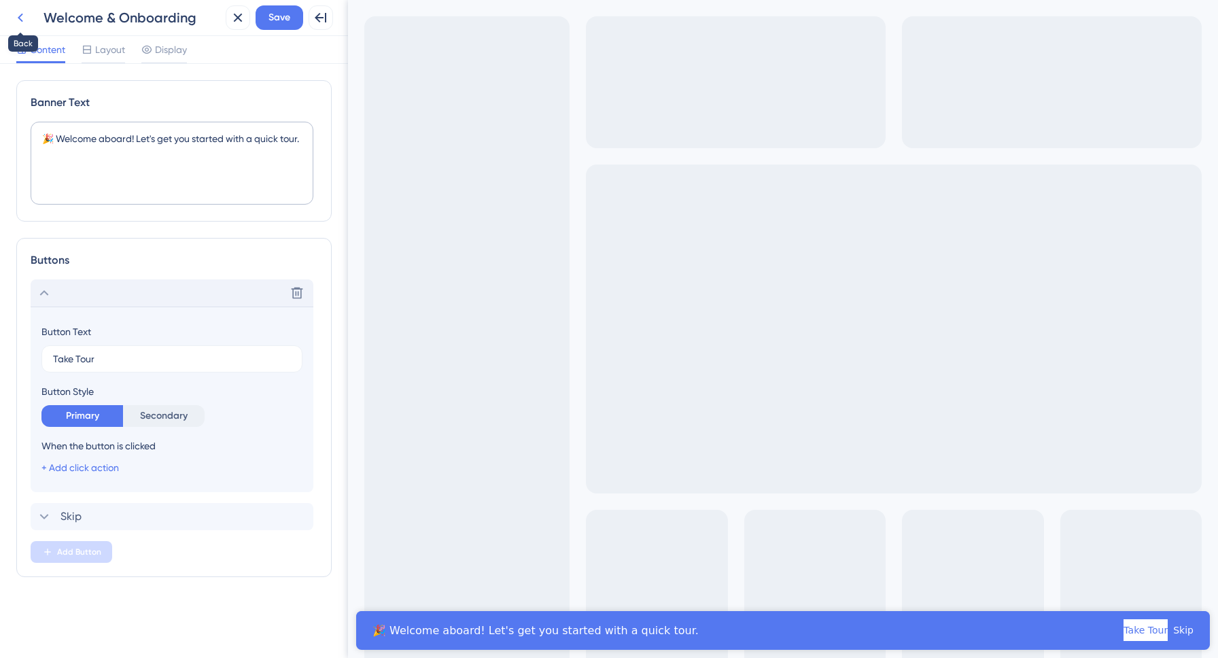
click at [28, 20] on icon at bounding box center [20, 18] width 16 height 16
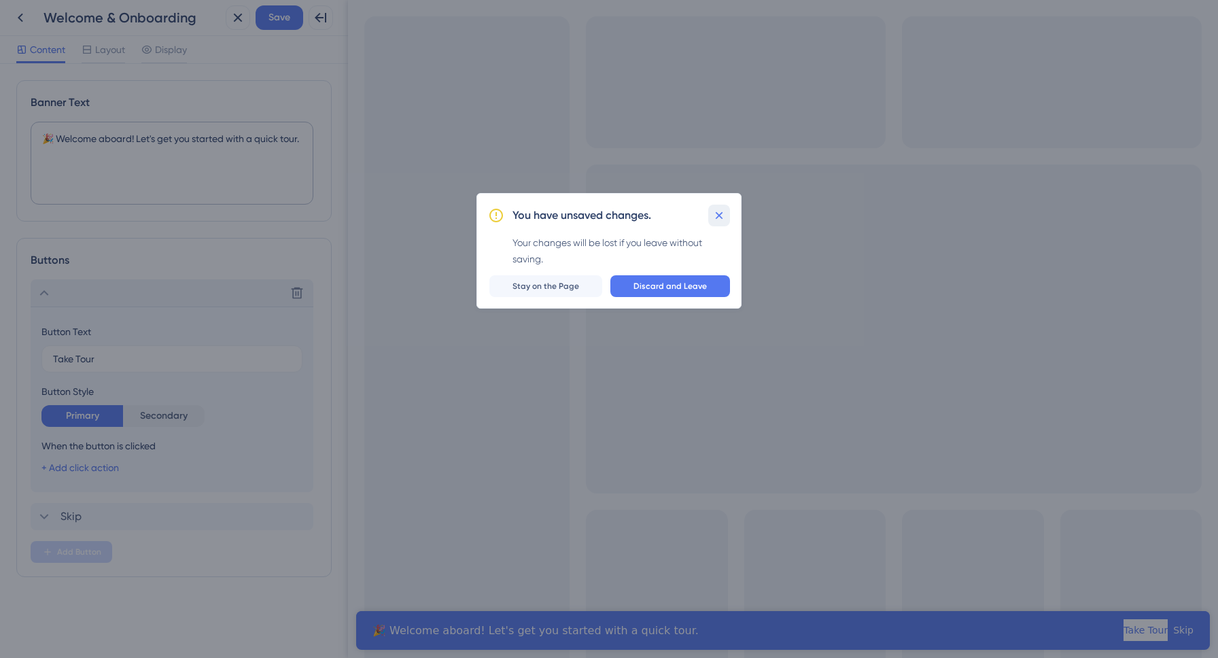
click at [722, 213] on icon at bounding box center [719, 216] width 14 height 14
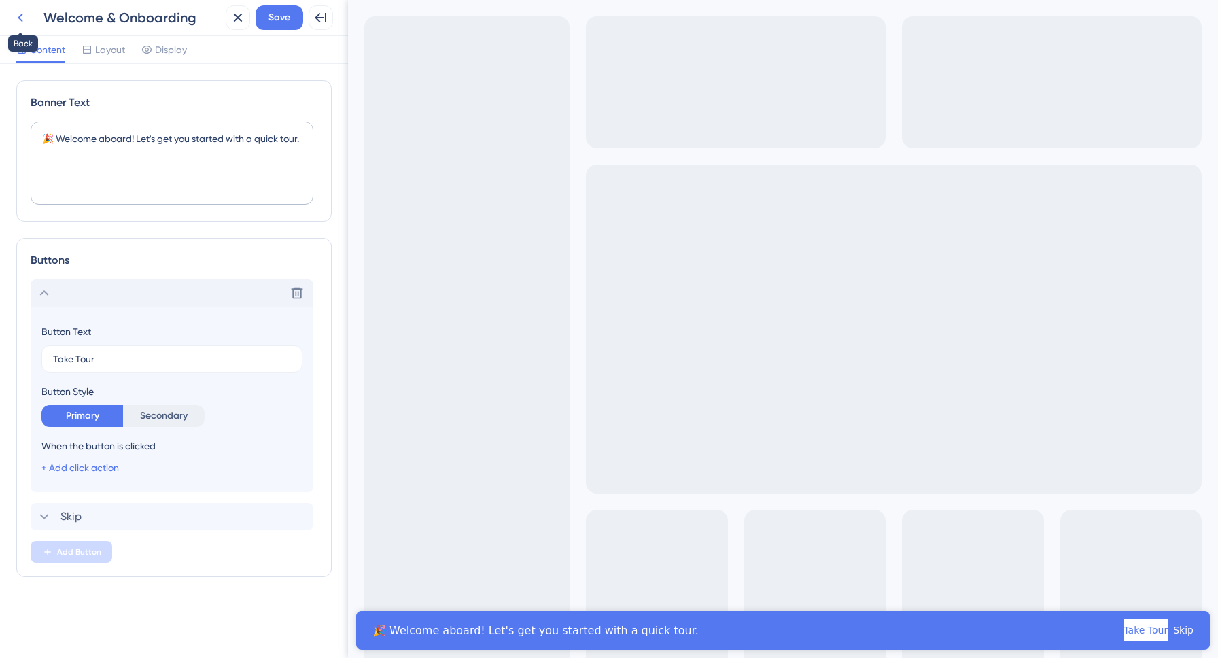
click at [19, 14] on icon at bounding box center [20, 18] width 16 height 16
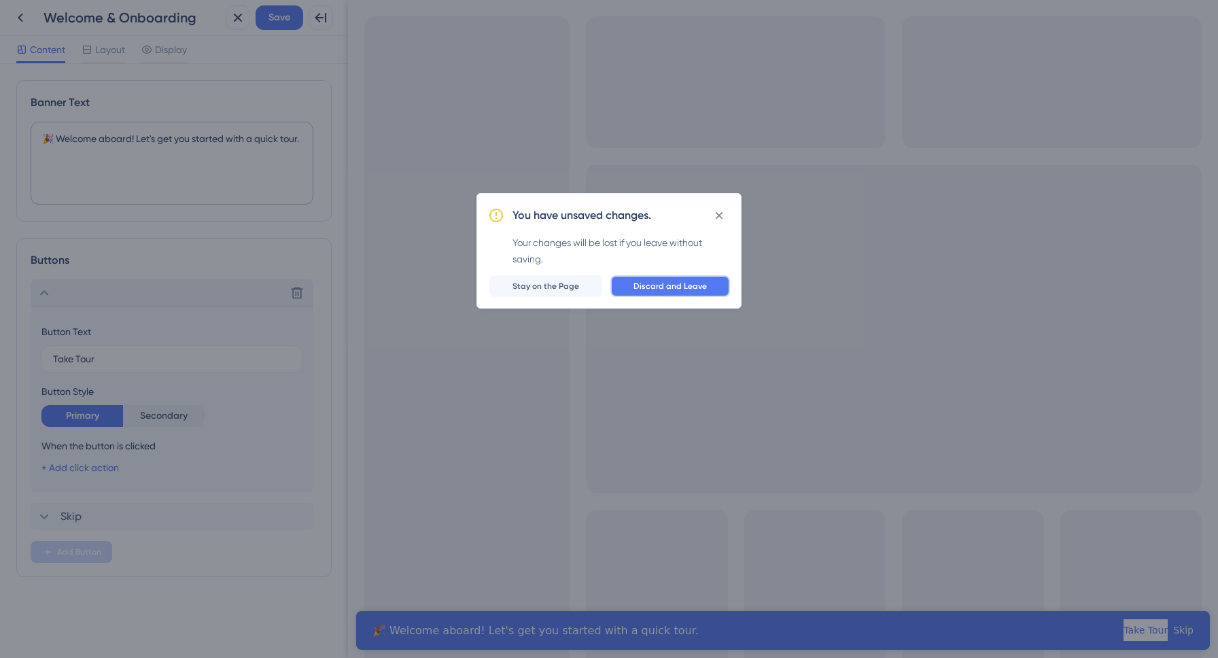
click at [654, 285] on span "Discard and Leave" at bounding box center [670, 286] width 73 height 11
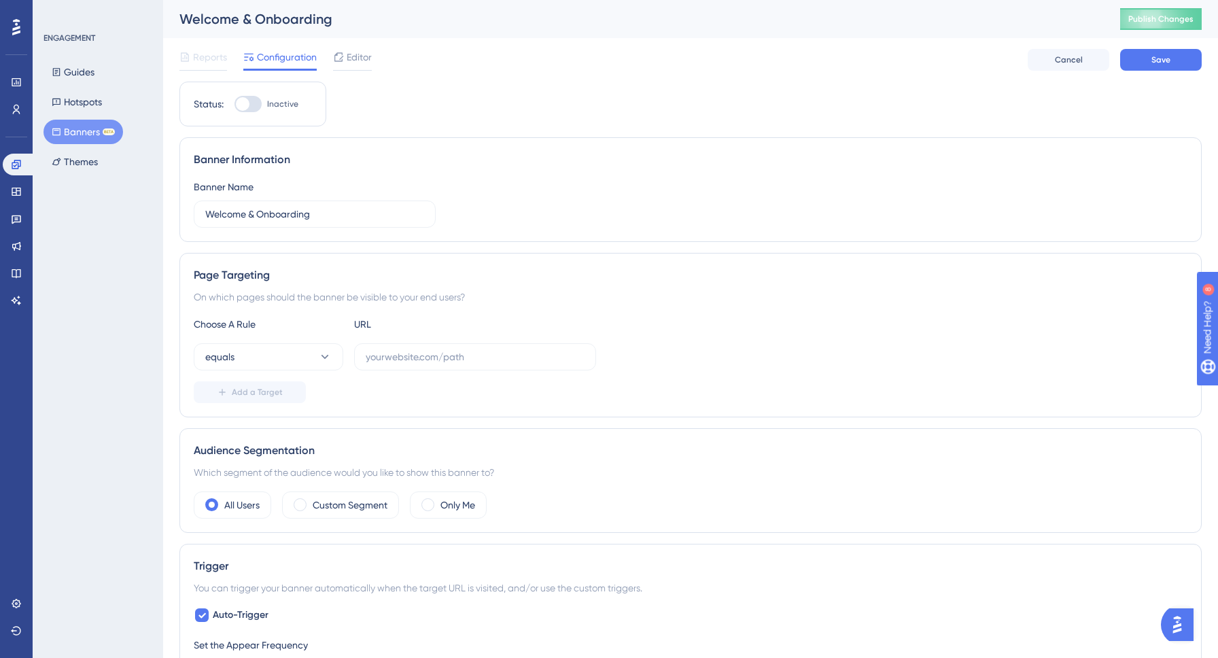
click at [1190, 633] on button "Open AI Assistant Launcher" at bounding box center [1177, 624] width 33 height 33
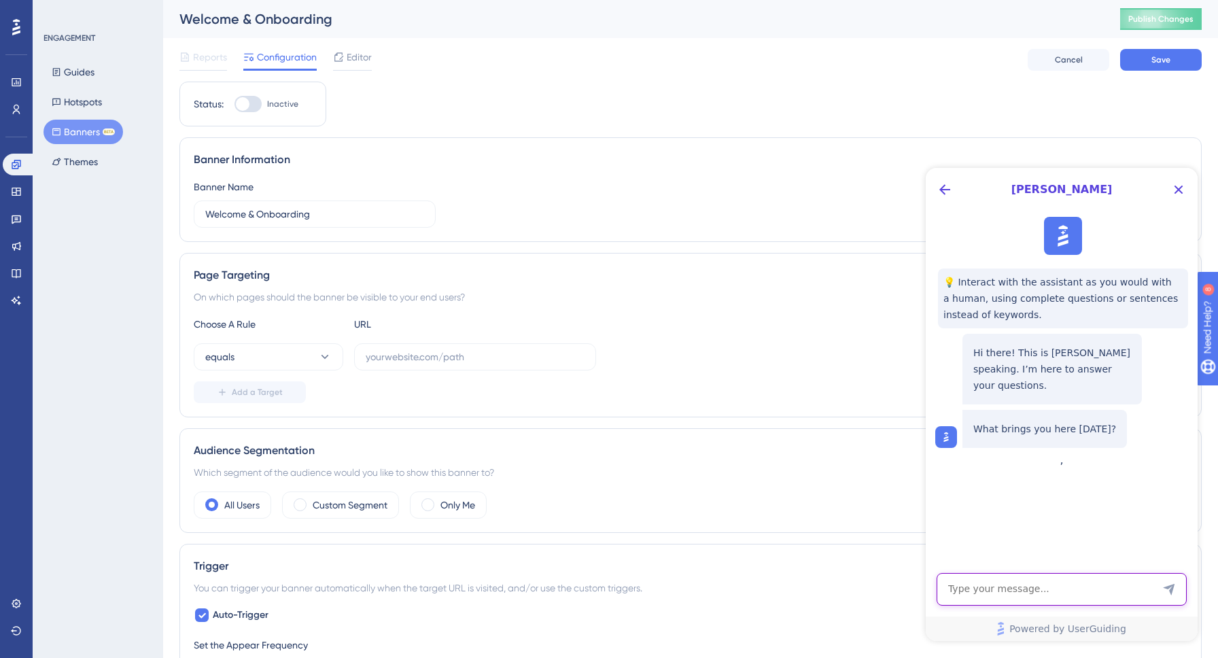
click at [1080, 587] on textarea "AI Assistant Text Input" at bounding box center [1062, 589] width 250 height 33
paste textarea "bannersをユーザーごとに表示期間指定できますか"
type textarea "bannersをユーザーごとに表示期間指定できますか"
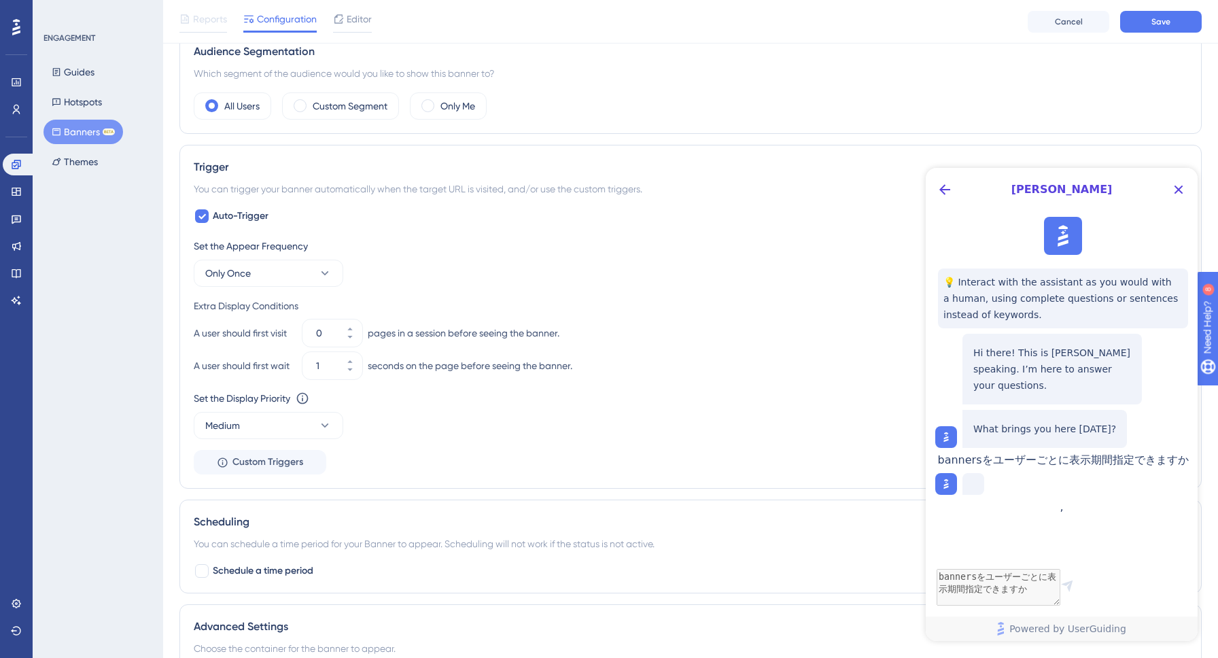
scroll to position [417, 0]
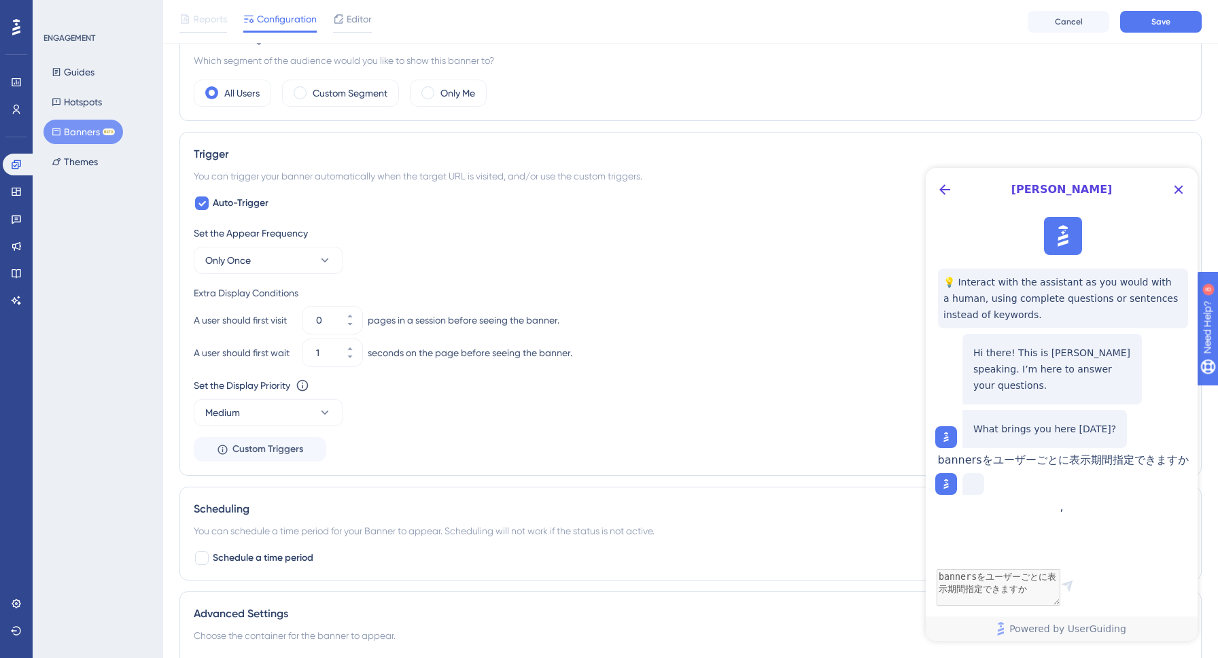
click at [757, 74] on div "Audience Segmentation Which segment of the audience would you like to show this…" at bounding box center [690, 68] width 1022 height 105
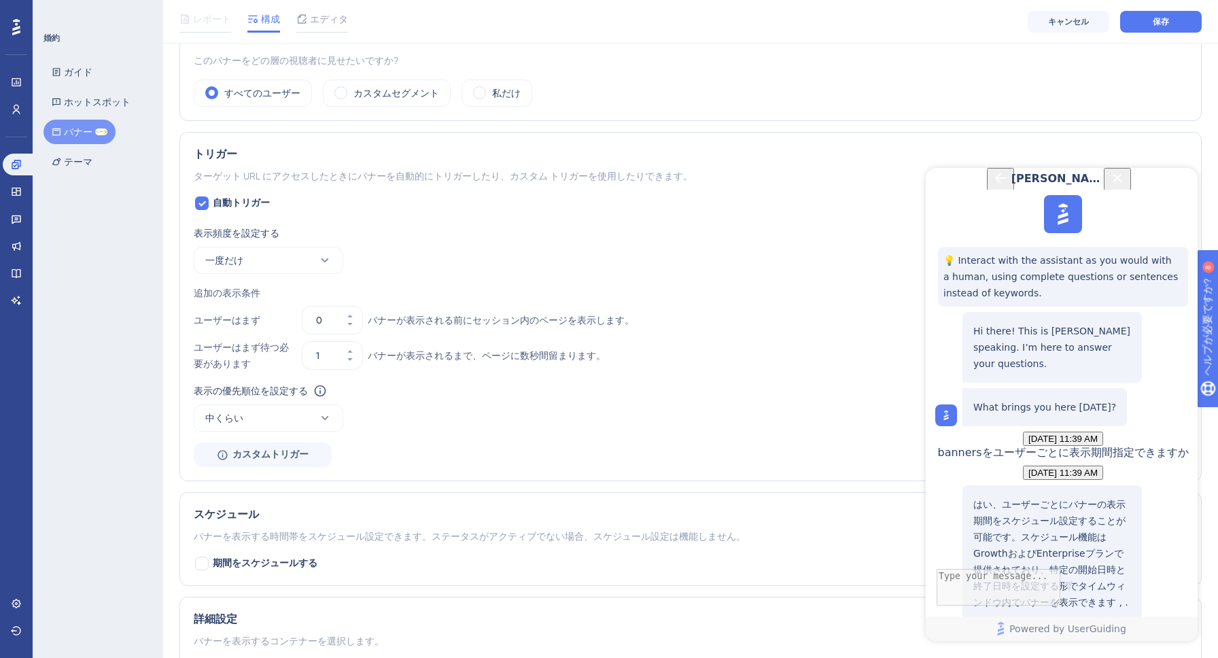
scroll to position [230, 0]
click at [225, 517] on font "スケジュール" at bounding box center [226, 514] width 65 height 13
click at [201, 570] on div at bounding box center [202, 564] width 14 height 14
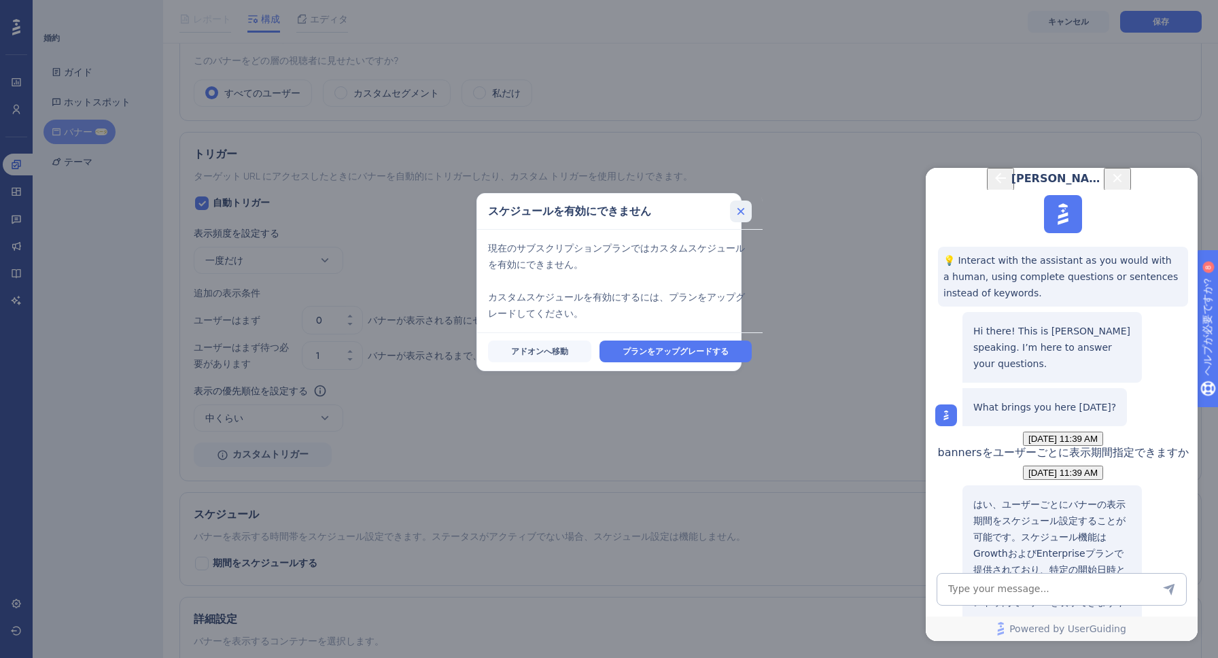
click at [742, 210] on icon at bounding box center [741, 212] width 14 height 14
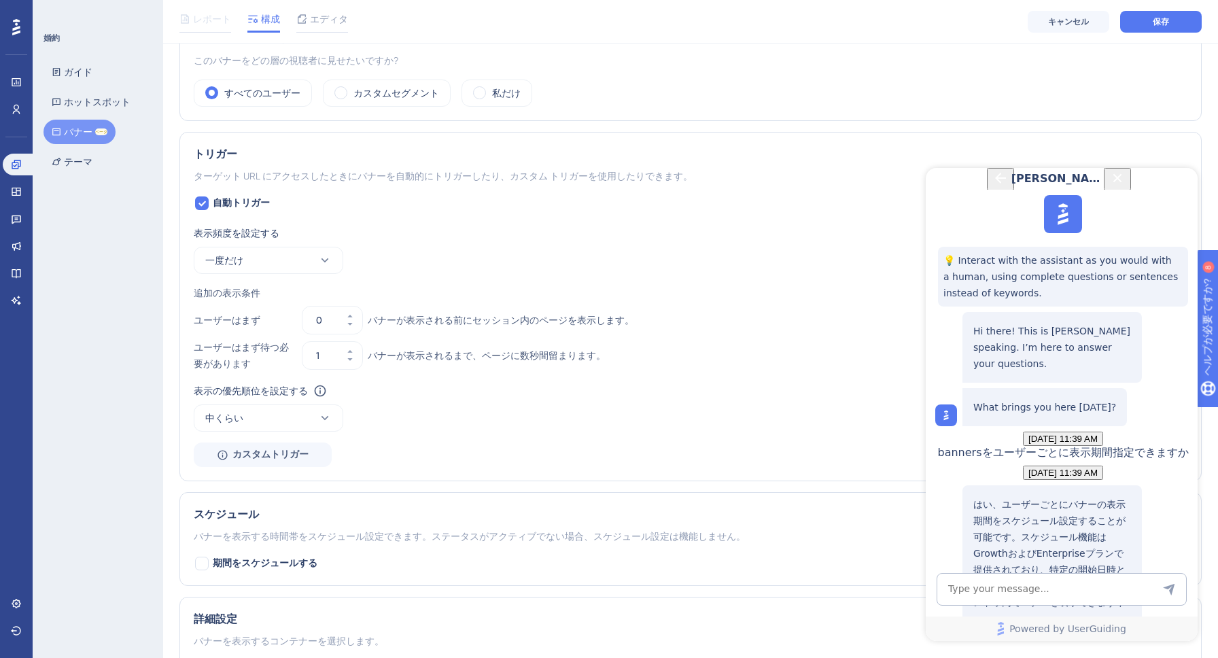
scroll to position [581, 0]
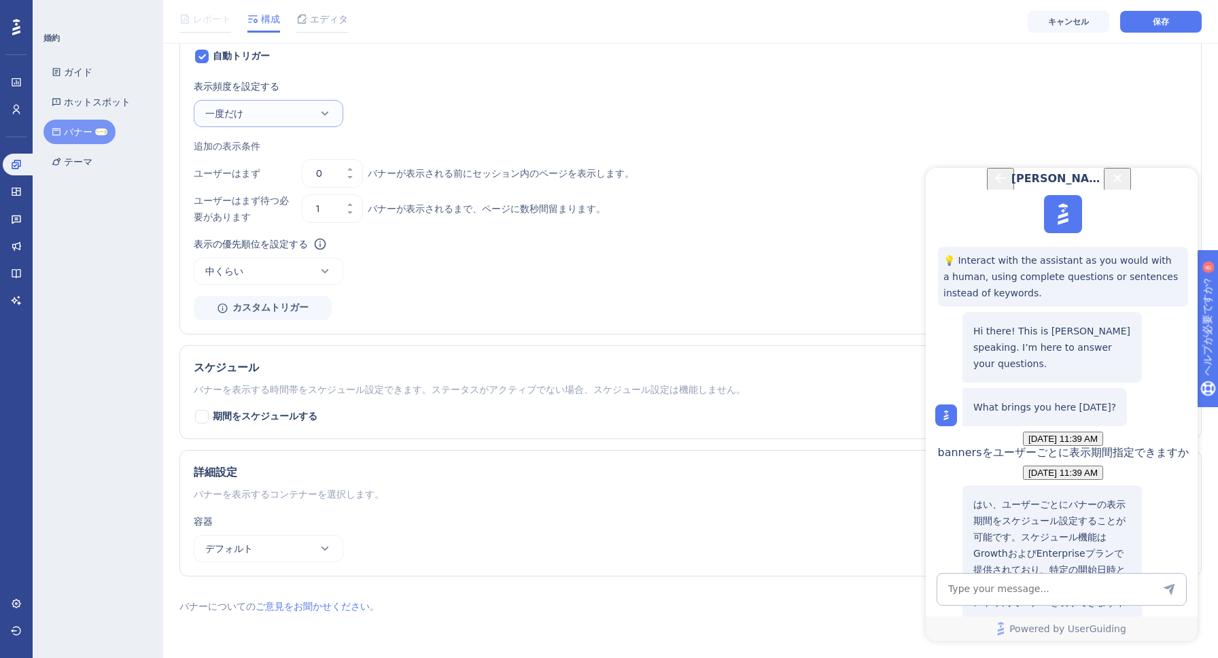
click at [297, 113] on button "一度だけ" at bounding box center [269, 113] width 150 height 27
click at [460, 97] on div "表示頻度を設定する 一度だけ 一度だけ 一度だけ セッション中に一度 セッション中に一度 1日に1回 1日に1回 7日に1回 7日に1回 30日に1回 30日…" at bounding box center [691, 102] width 994 height 49
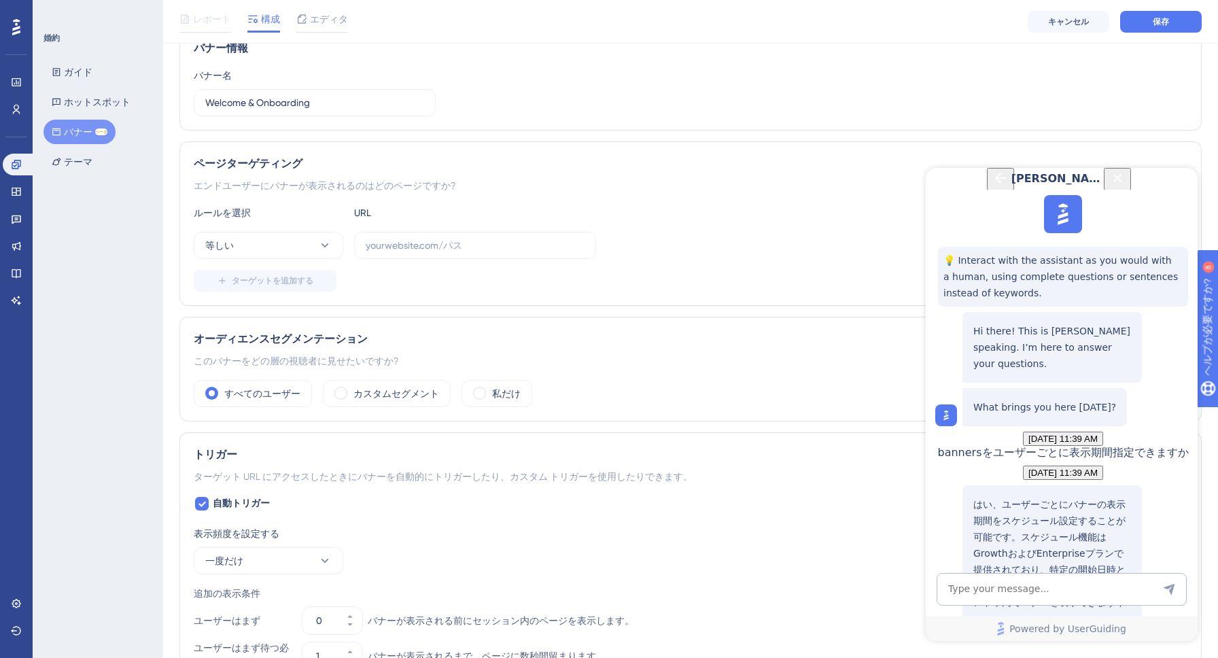
scroll to position [58, 0]
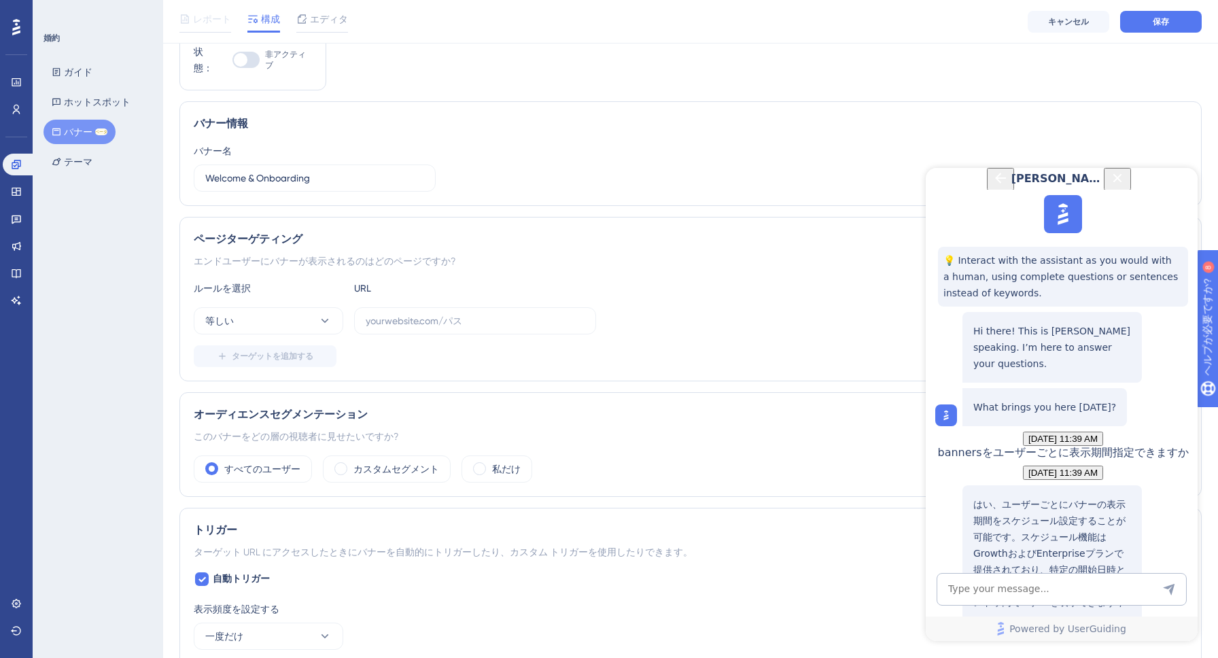
click at [500, 75] on div "状態： 非アクティブ バナー情報 バナー名 Welcome & Onboarding ページターゲティング エンドユーザーにバナーが表示されるのはどのページで…" at bounding box center [690, 569] width 1022 height 1081
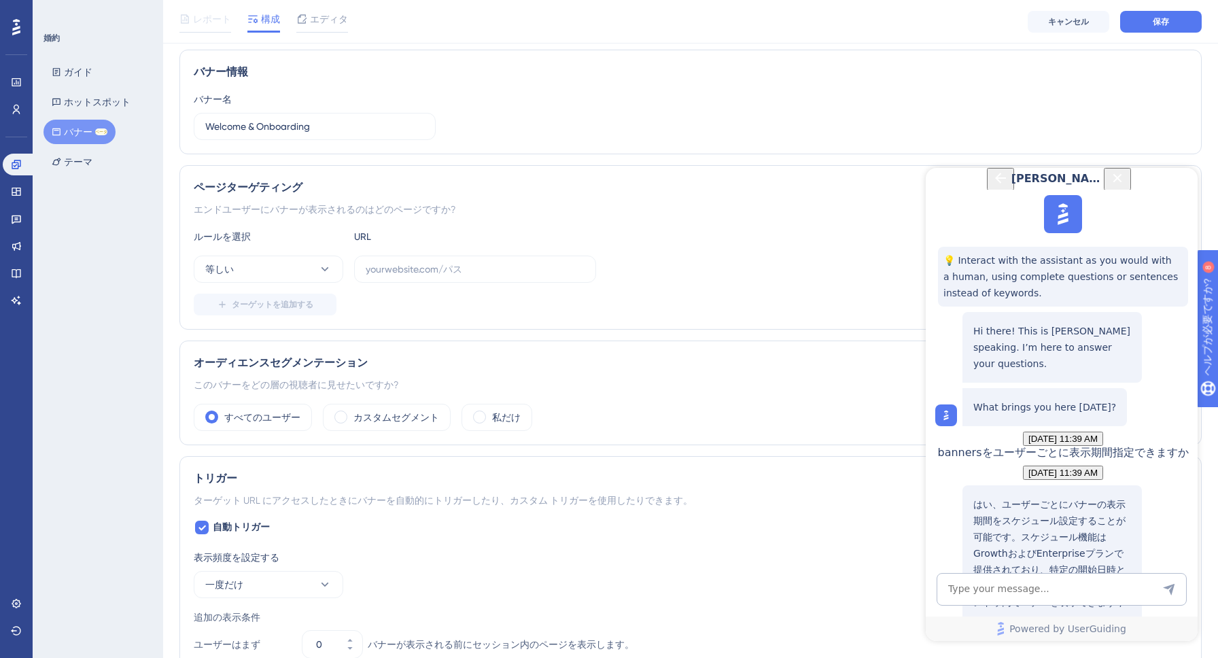
scroll to position [24, 0]
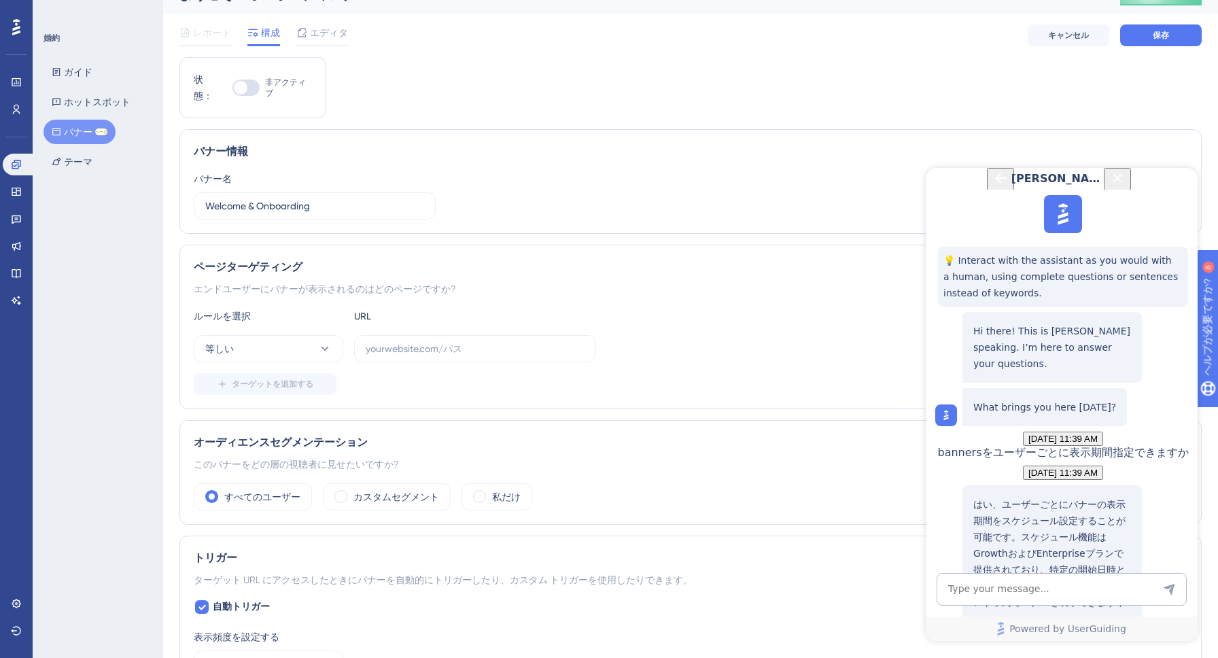
click at [1126, 186] on icon "Close Button" at bounding box center [1117, 178] width 16 height 16
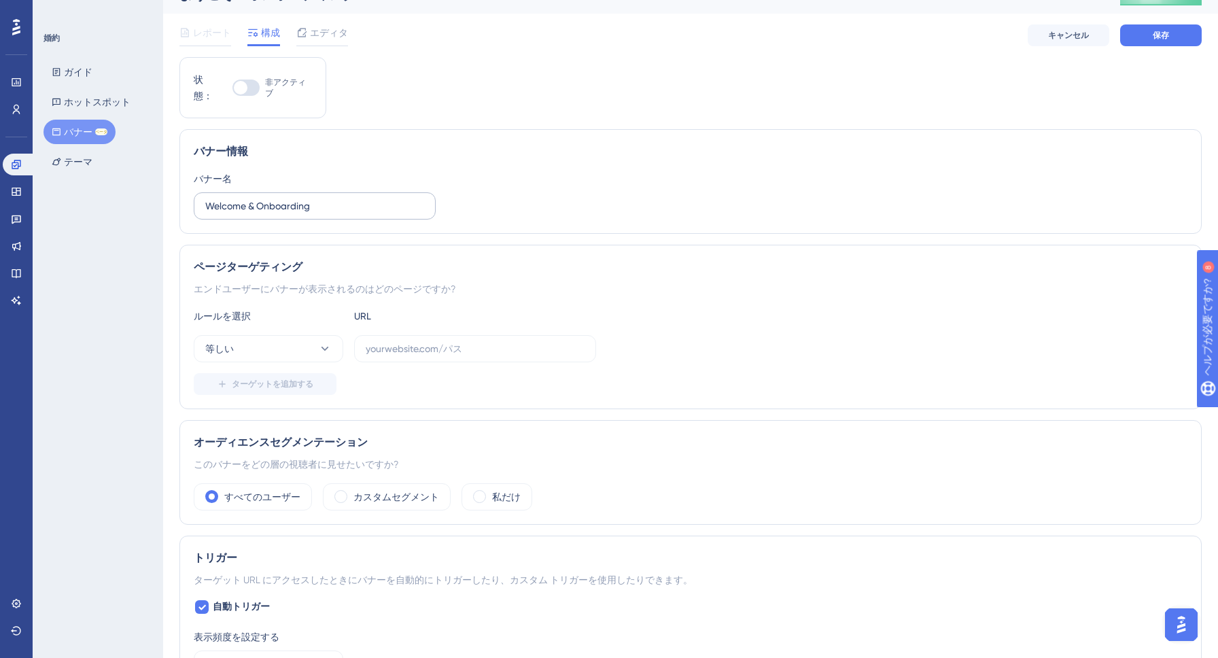
scroll to position [0, 0]
click at [78, 156] on font "テーマ" at bounding box center [78, 161] width 29 height 11
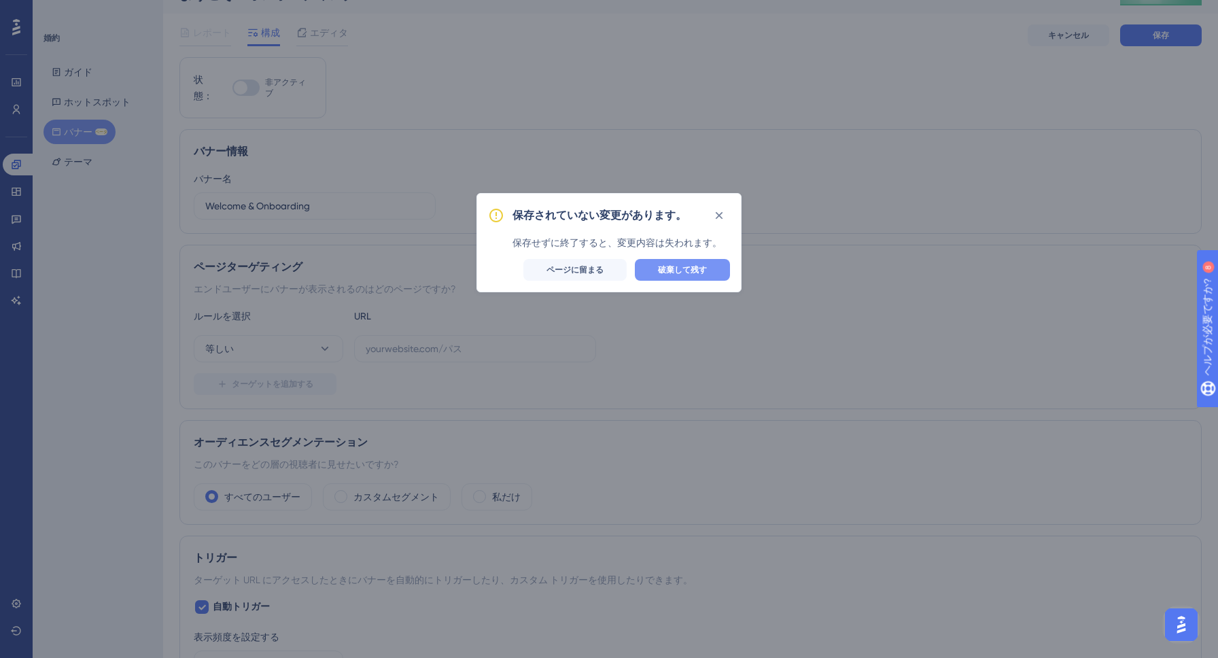
click at [684, 263] on button "破棄して残す" at bounding box center [682, 270] width 95 height 22
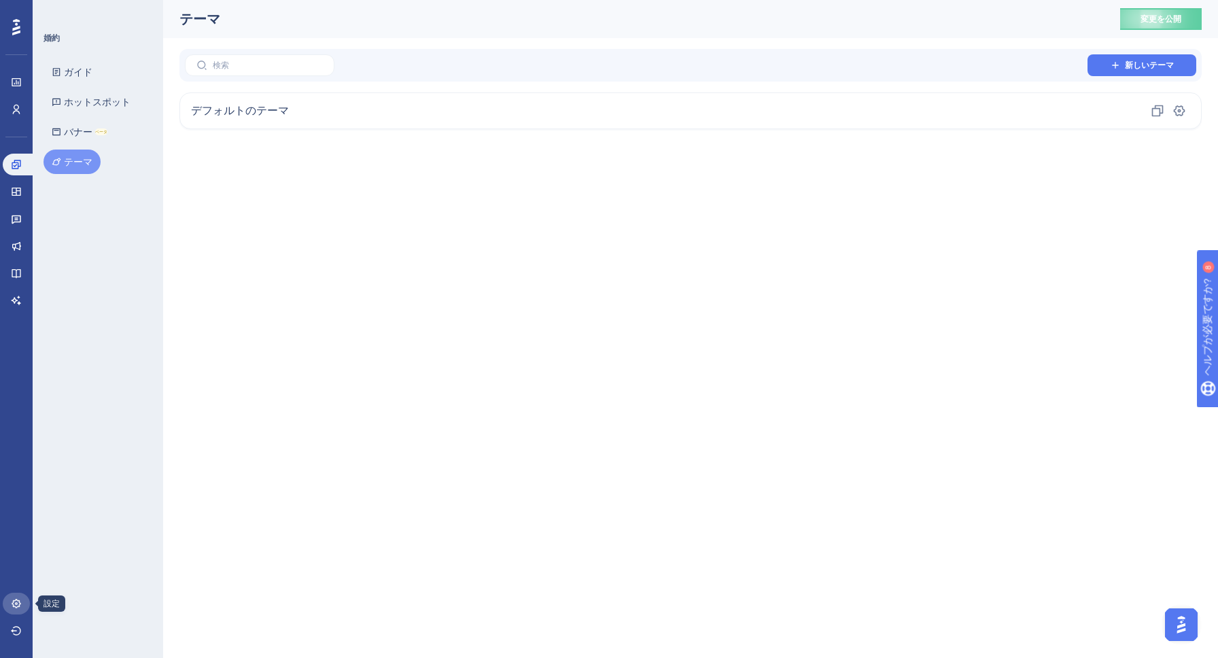
click at [24, 610] on link at bounding box center [16, 604] width 27 height 22
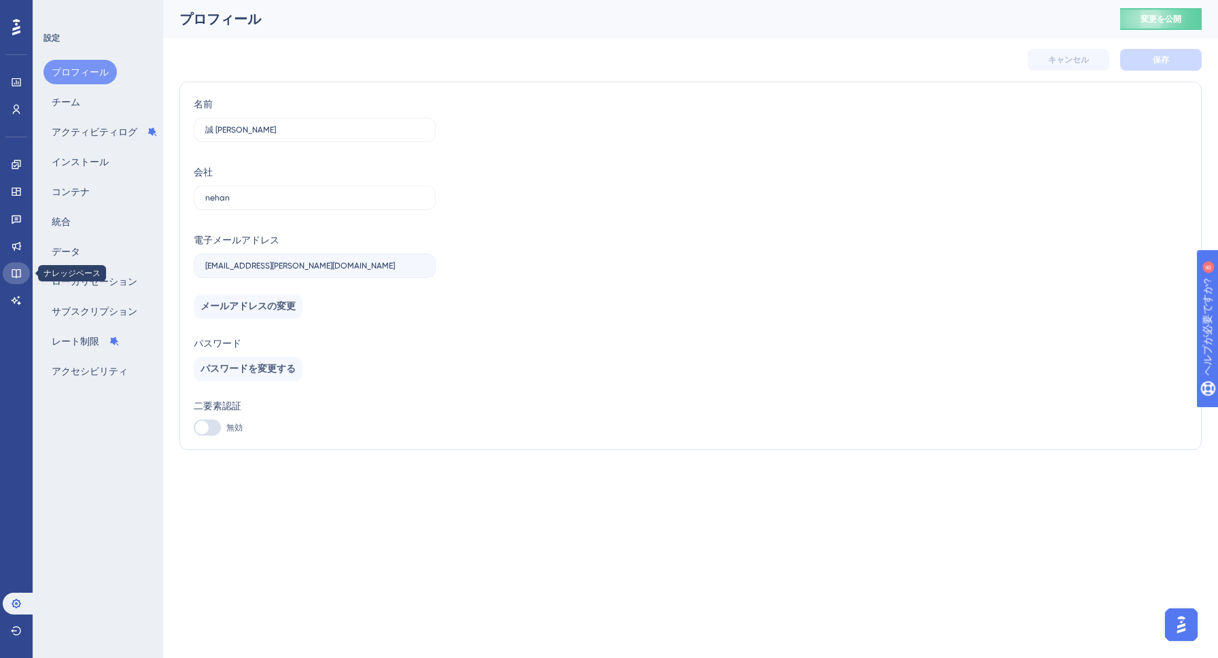
click at [22, 272] on link at bounding box center [16, 273] width 27 height 22
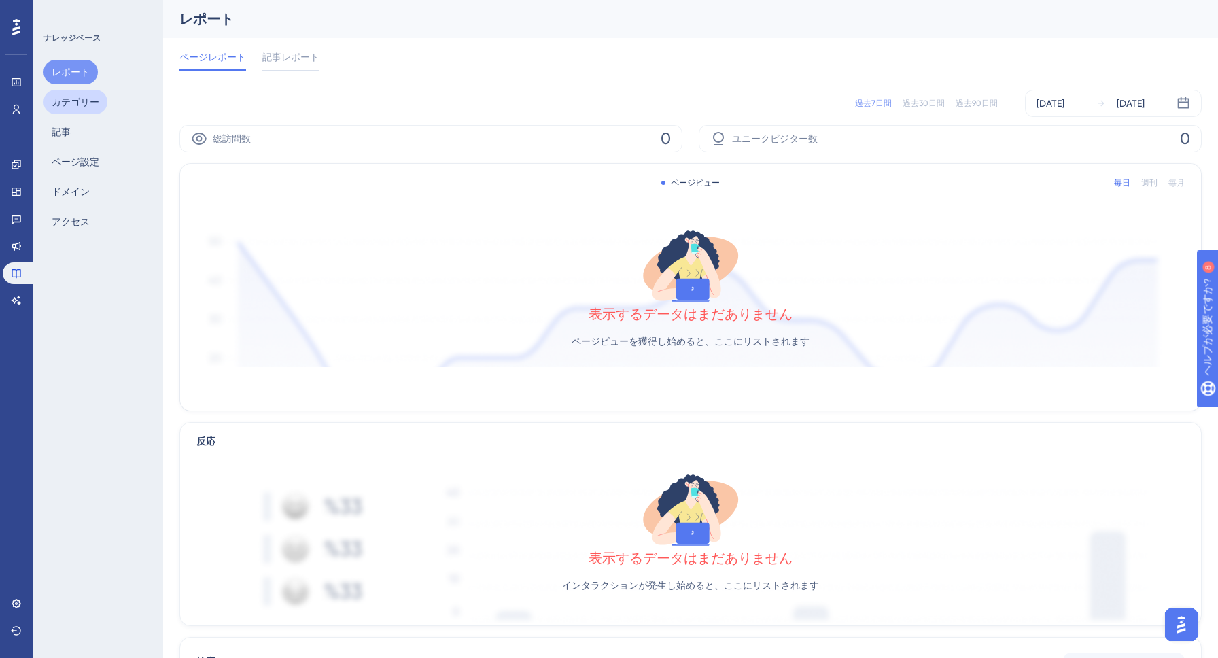
click at [70, 97] on font "カテゴリー" at bounding box center [76, 102] width 48 height 11
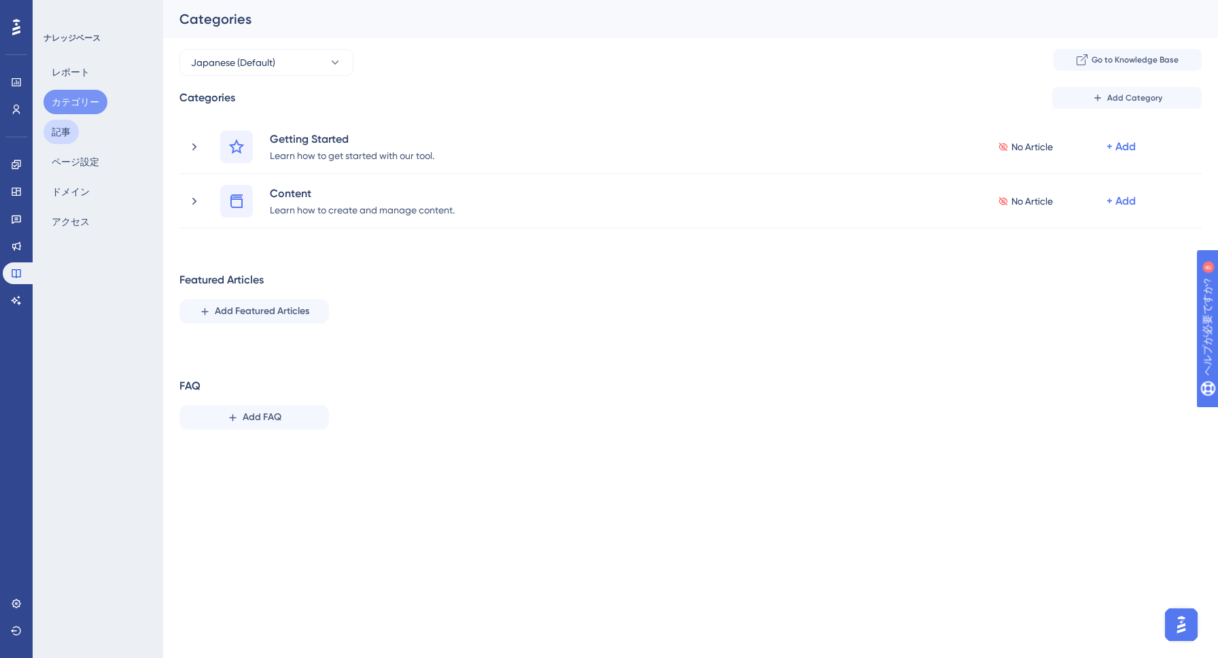
click at [65, 133] on font "記事" at bounding box center [61, 131] width 19 height 11
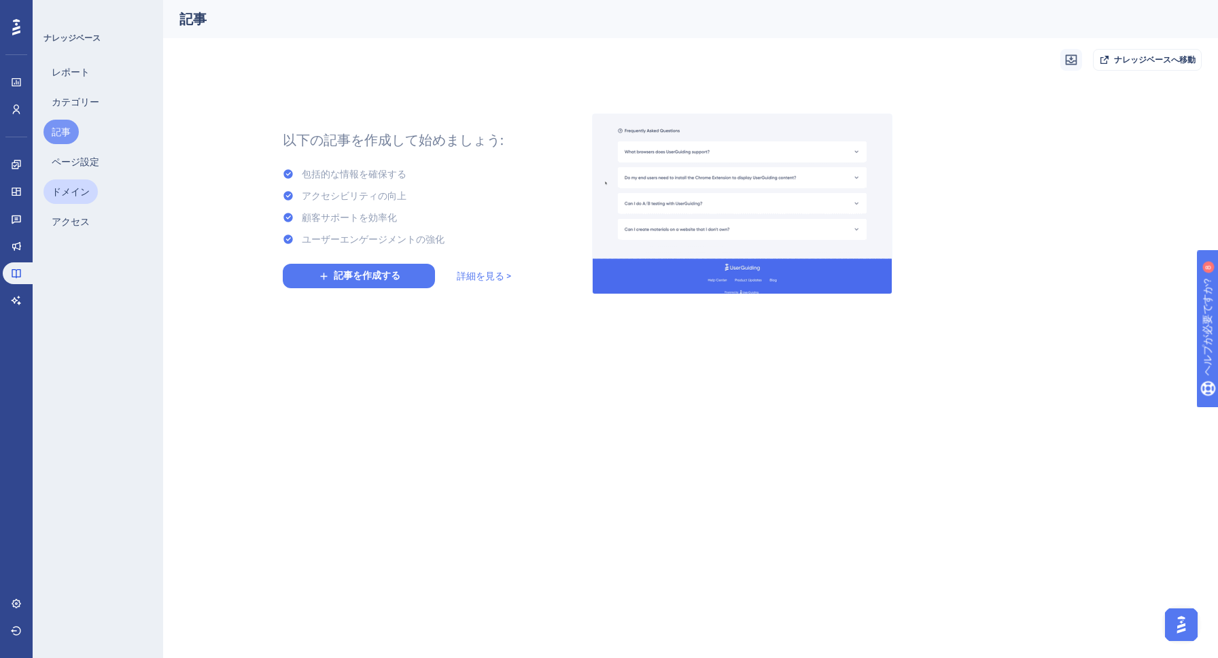
click at [65, 187] on font "ドメイン" at bounding box center [71, 191] width 38 height 11
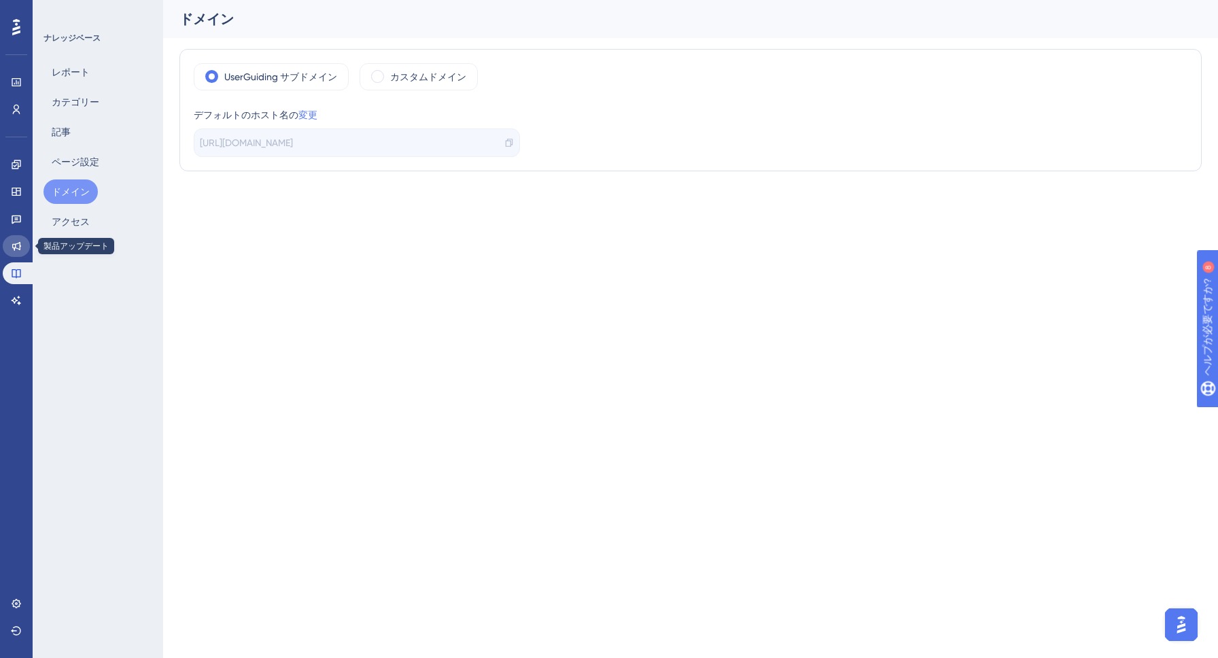
click at [14, 244] on icon at bounding box center [16, 246] width 9 height 9
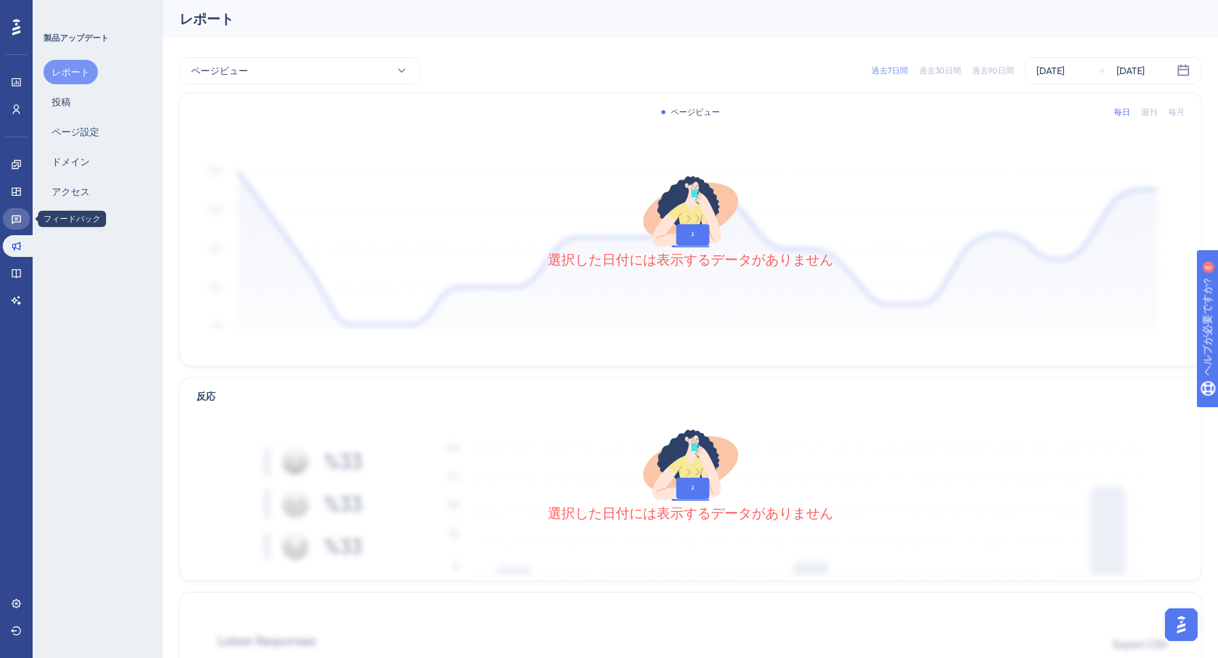
click at [14, 223] on icon at bounding box center [16, 218] width 11 height 11
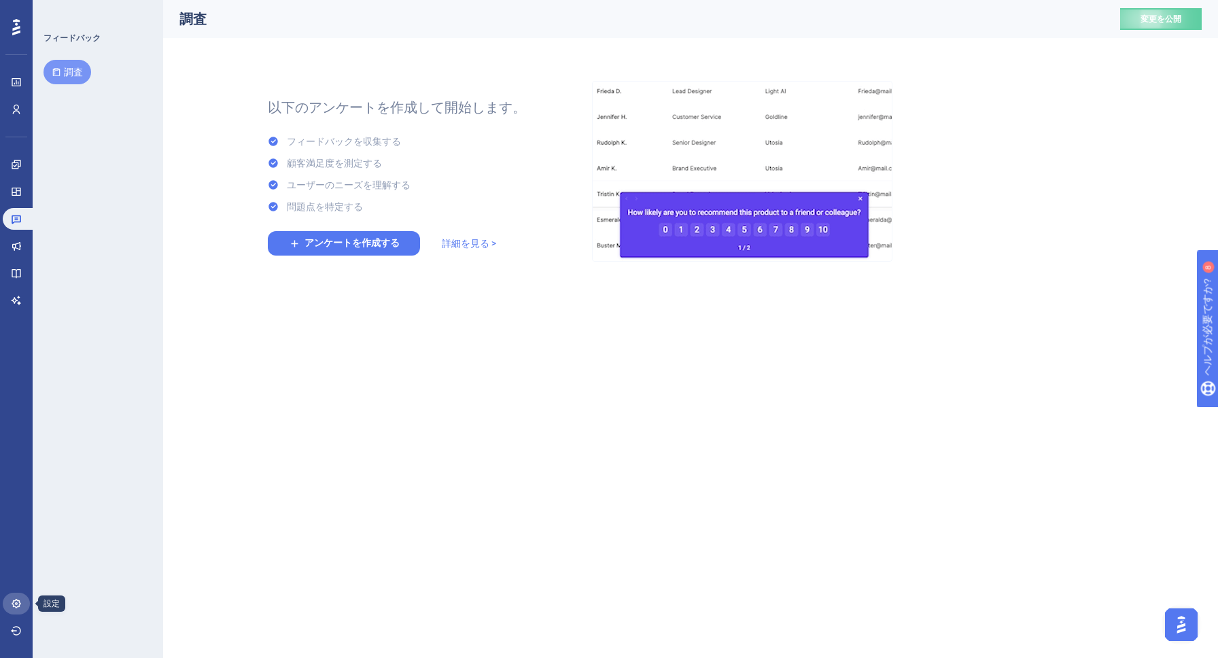
click at [18, 598] on icon at bounding box center [16, 603] width 11 height 11
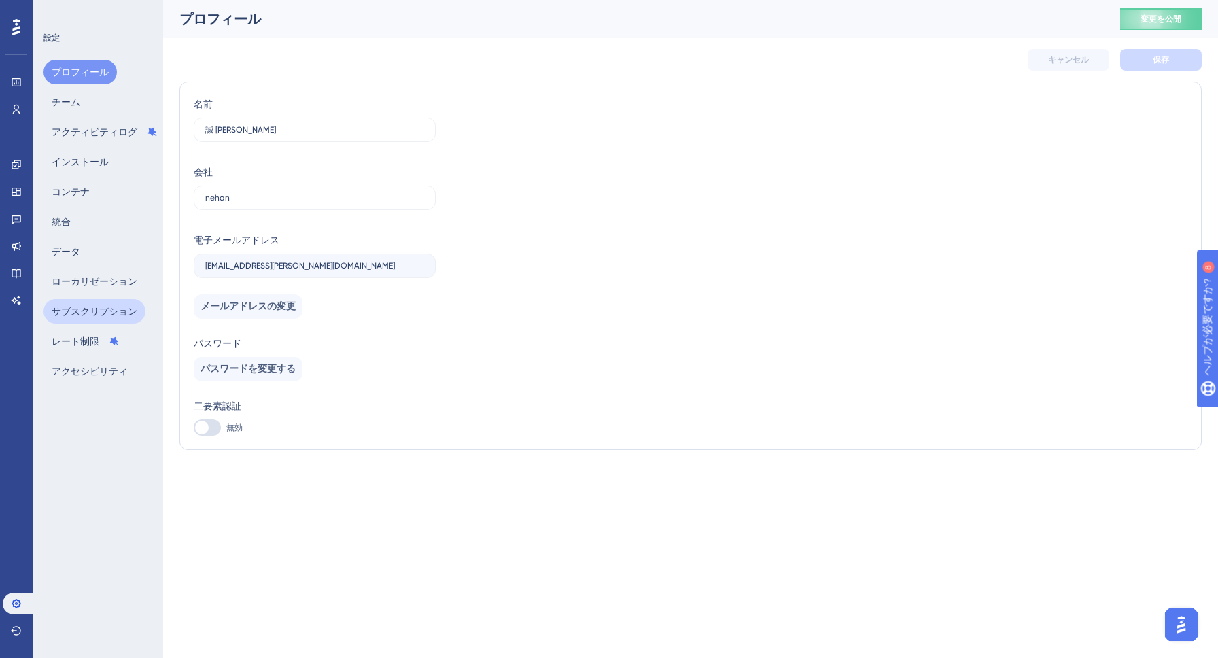
click at [83, 303] on font "サブスクリプション" at bounding box center [95, 311] width 86 height 16
